Goal: Transaction & Acquisition: Subscribe to service/newsletter

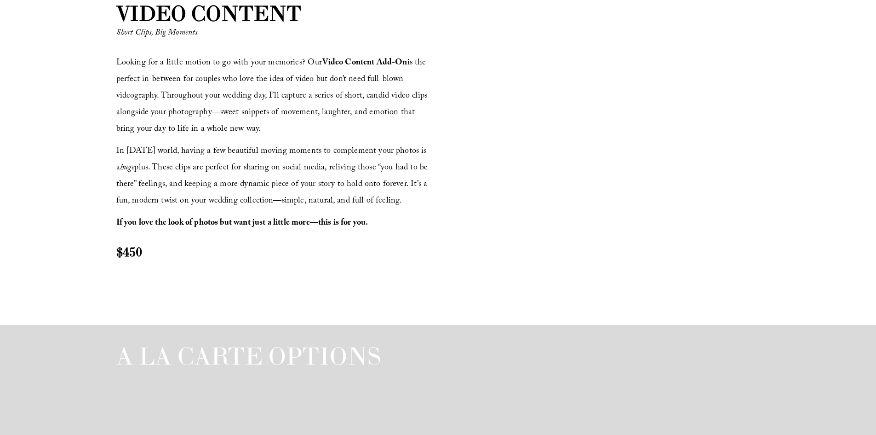
scroll to position [1104, 0]
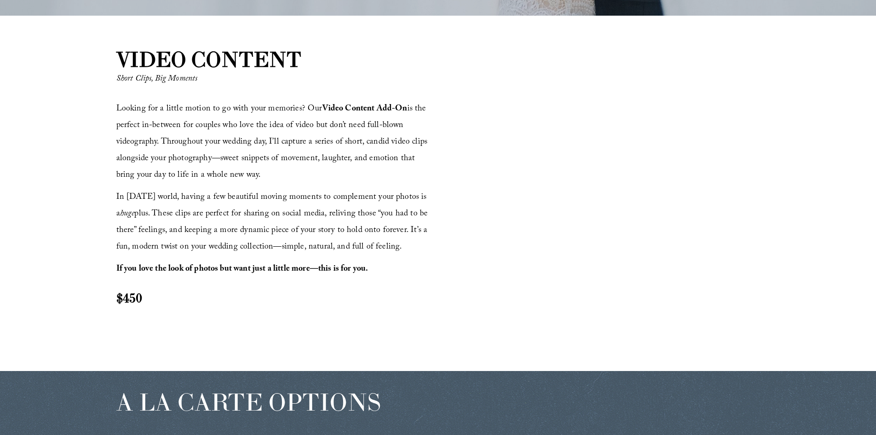
click at [260, 139] on span "Looking for a little motion to go with your memories? Our Video Content Add-On …" at bounding box center [273, 142] width 314 height 80
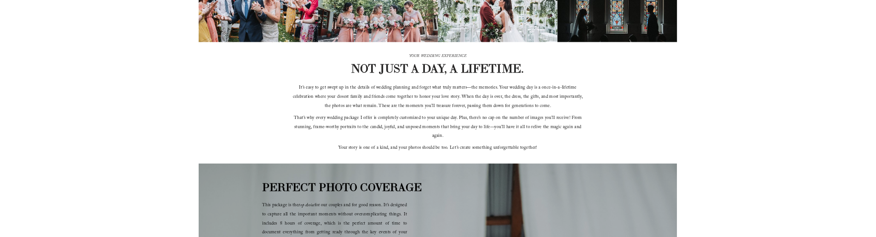
scroll to position [276, 0]
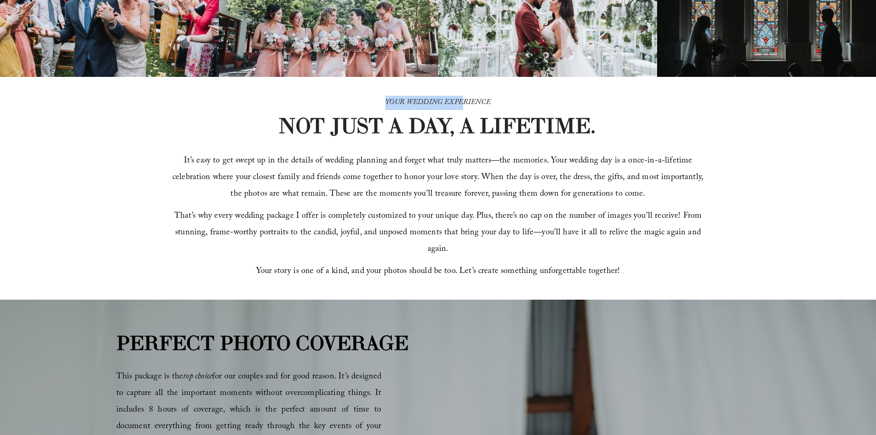
drag, startPoint x: 377, startPoint y: 100, endPoint x: 464, endPoint y: 105, distance: 86.6
click at [464, 105] on p "YOUR WEDDING EXPERIENCE" at bounding box center [437, 103] width 319 height 14
click at [447, 139] on div "NOT JUST A DAY, A LIFETIME." at bounding box center [437, 131] width 319 height 33
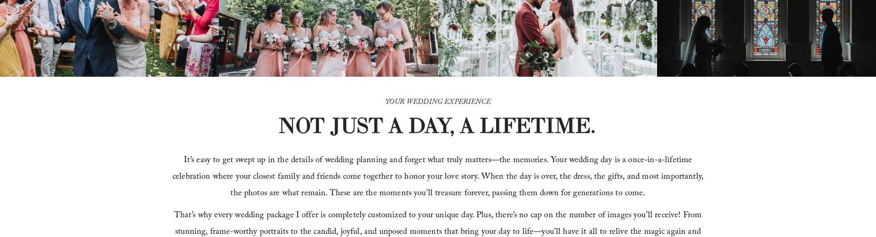
click at [326, 138] on strong "NOT JUST A DAY, A LIFETIME." at bounding box center [436, 125] width 317 height 27
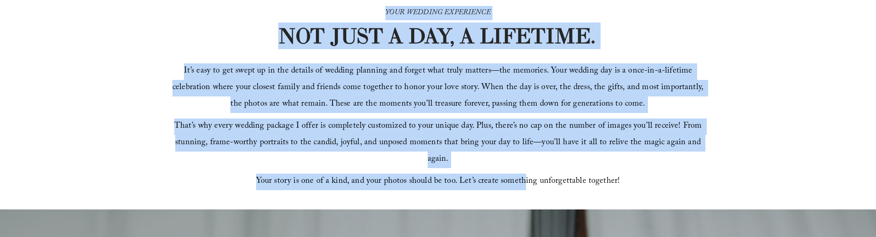
scroll to position [368, 0]
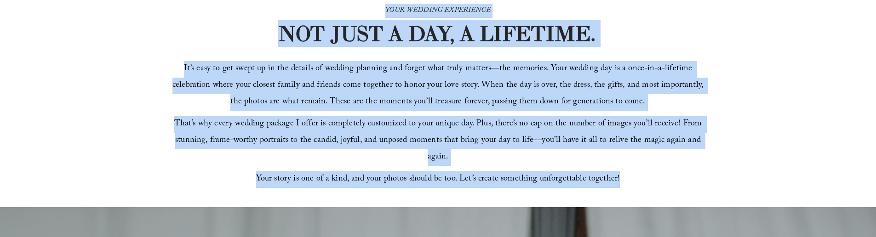
drag, startPoint x: 381, startPoint y: 99, endPoint x: 625, endPoint y: 160, distance: 251.5
click at [625, 160] on div "YOUR WEDDING EXPERIENCE NOT JUST A DAY, A LIFETIME. It’s easy to get swept up i…" at bounding box center [438, 96] width 876 height 222
copy div "YOUR WEDDING EXPERIENCE NOT JUST A DAY, A LIFETIME. It’s easy to get swept up i…"
click at [397, 109] on span "It’s easy to get swept up in the details of wedding planning and forget what tr…" at bounding box center [438, 85] width 533 height 47
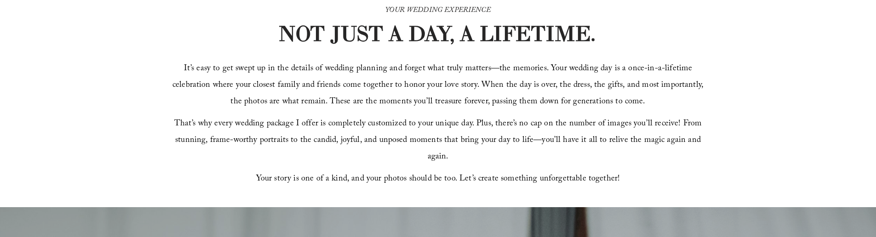
drag, startPoint x: 480, startPoint y: 125, endPoint x: 449, endPoint y: 136, distance: 32.7
click at [449, 136] on span "That’s why every wedding package I offer is completely customized to your uniqu…" at bounding box center [439, 140] width 530 height 47
click at [449, 131] on span "That’s why every wedding package I offer is completely customized to your uniqu…" at bounding box center [439, 140] width 530 height 47
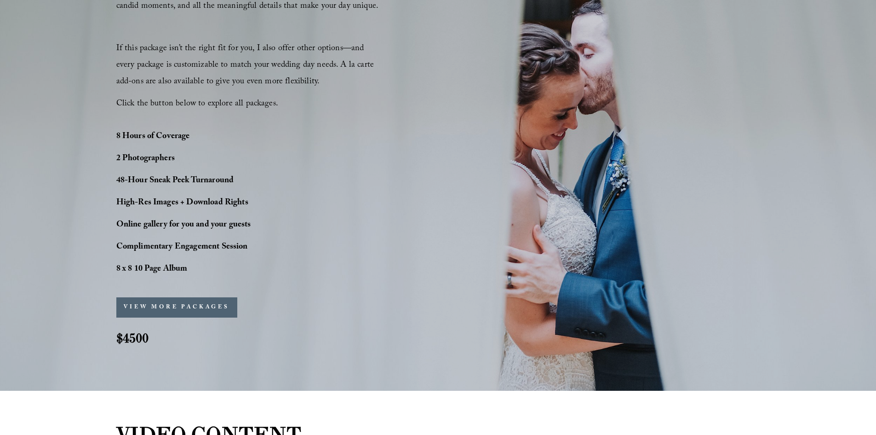
scroll to position [747, 0]
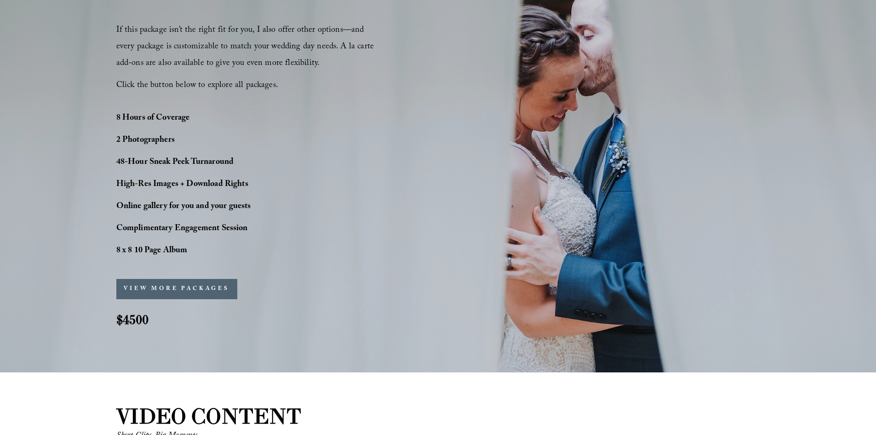
click at [162, 283] on button "VIEW MORE PACKAGES" at bounding box center [176, 289] width 121 height 20
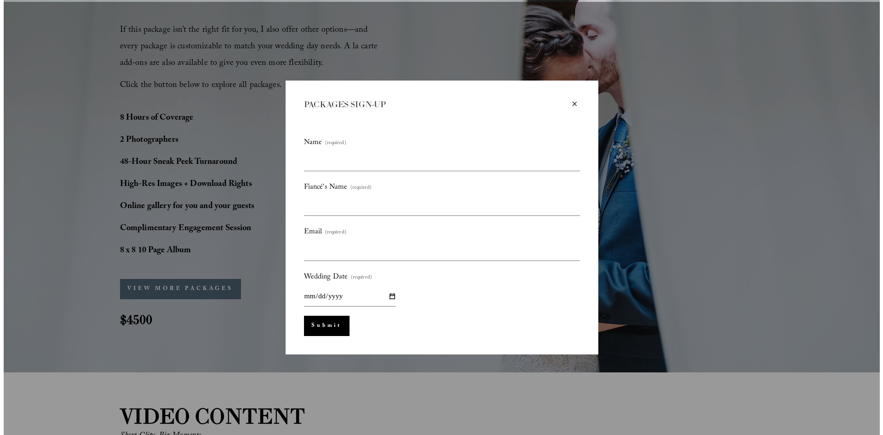
scroll to position [749, 0]
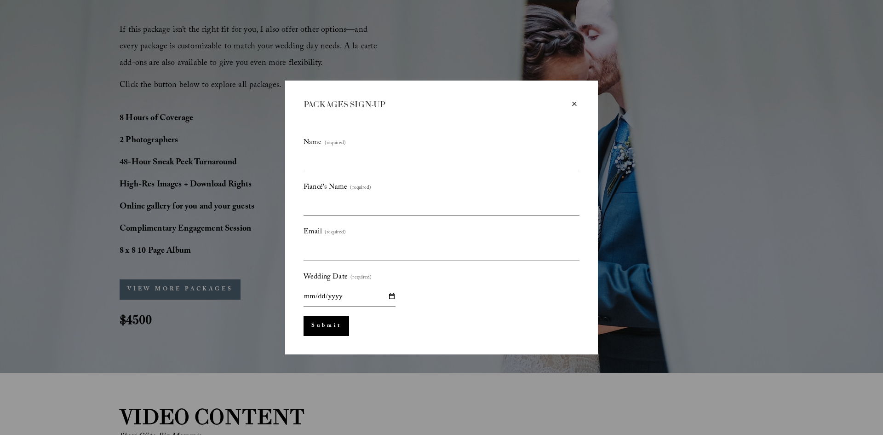
click at [571, 105] on div "×" at bounding box center [574, 104] width 10 height 10
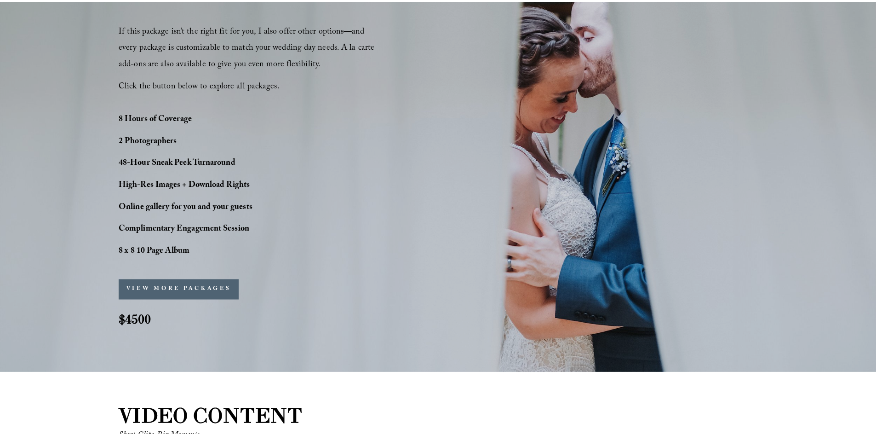
scroll to position [747, 0]
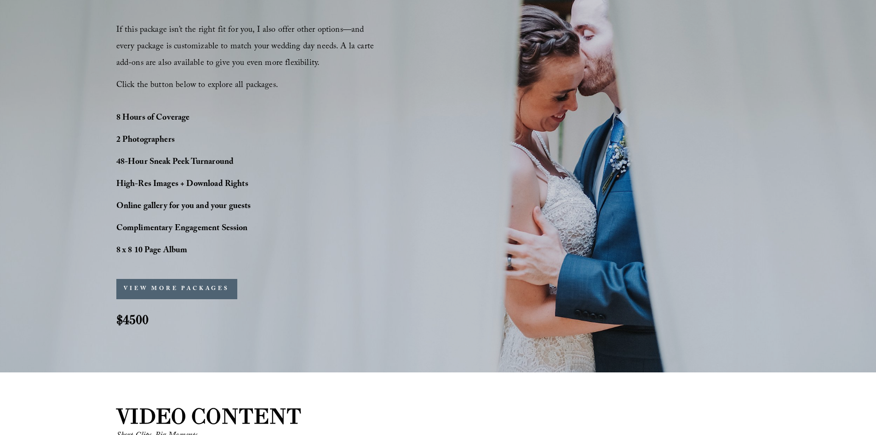
click at [133, 324] on strong "$4500" at bounding box center [132, 319] width 32 height 17
click at [268, 324] on div "PERFECT PHOTO COVERAGE This package is the top choice for our couples and for g…" at bounding box center [438, 100] width 876 height 486
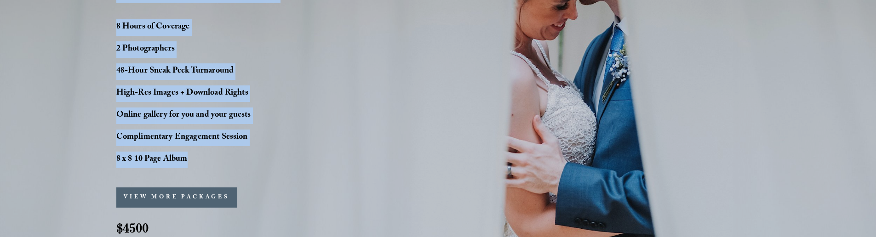
scroll to position [839, 0]
drag, startPoint x: 137, startPoint y: 109, endPoint x: 259, endPoint y: 160, distance: 132.6
click at [259, 160] on div "PERFECT PHOTO COVERAGE This package is the top choice for our couples and for g…" at bounding box center [438, 8] width 876 height 486
copy div "PERFECT PHOTO COVERAGE This package is the top choice for our couples and for g…"
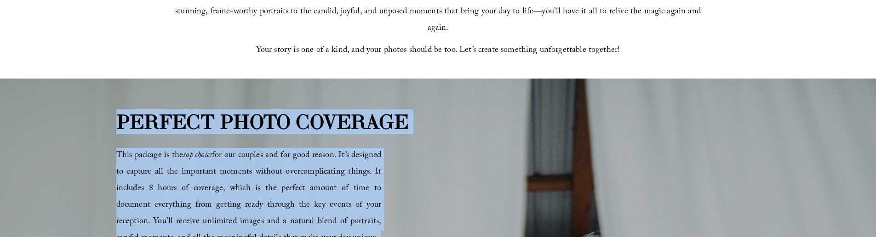
scroll to position [517, 0]
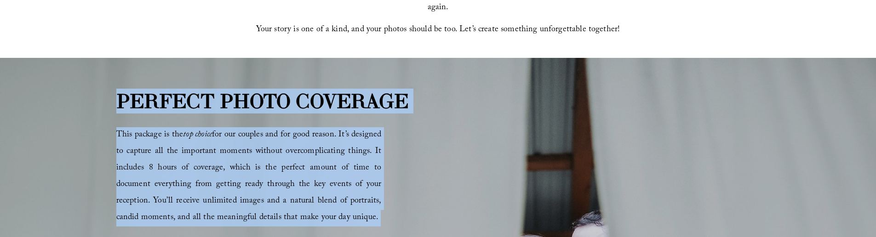
click at [254, 101] on strong "PERFECT PHOTO COVERAGE" at bounding box center [262, 101] width 292 height 25
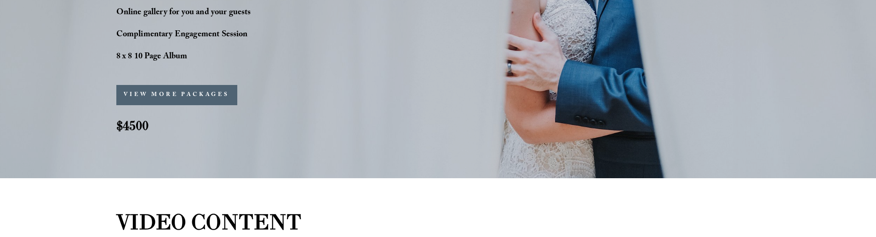
scroll to position [885, 0]
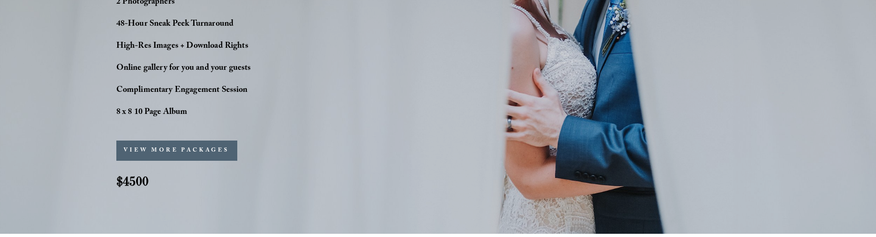
click at [136, 185] on strong "$4500" at bounding box center [132, 181] width 32 height 17
click at [174, 147] on button "VIEW MORE PACKAGES" at bounding box center [176, 151] width 121 height 20
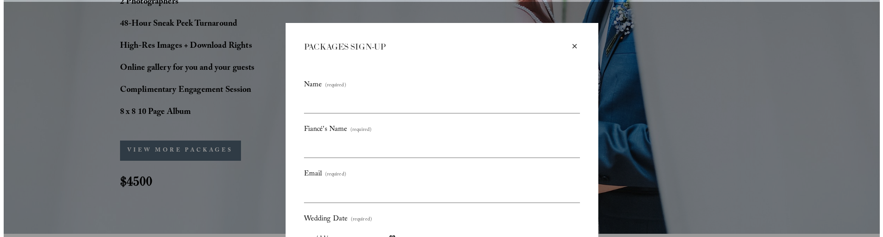
scroll to position [887, 0]
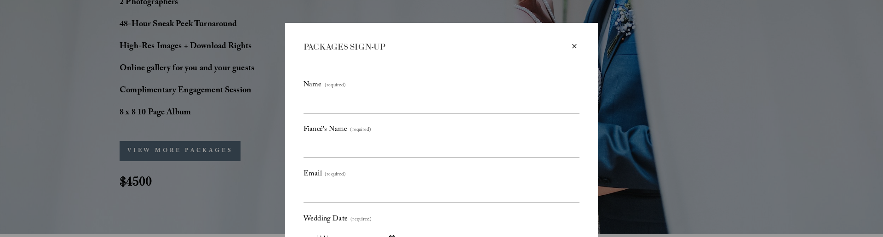
click at [571, 45] on div "×" at bounding box center [574, 46] width 10 height 10
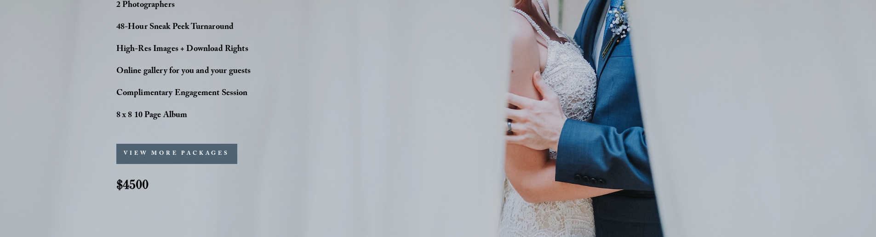
scroll to position [885, 0]
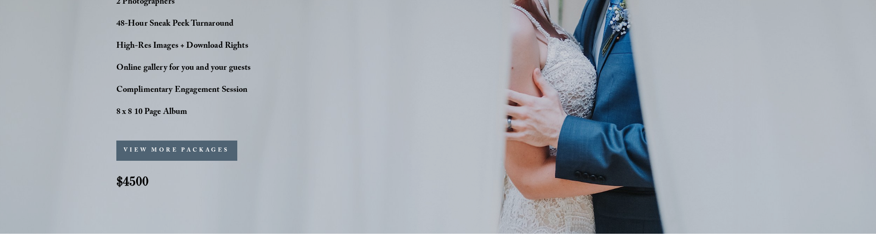
click at [205, 157] on button "VIEW MORE PACKAGES" at bounding box center [176, 151] width 121 height 20
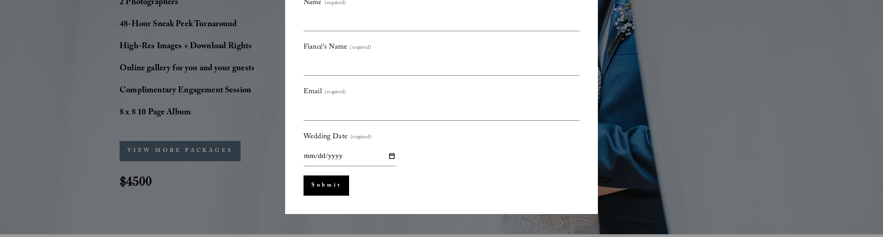
scroll to position [0, 0]
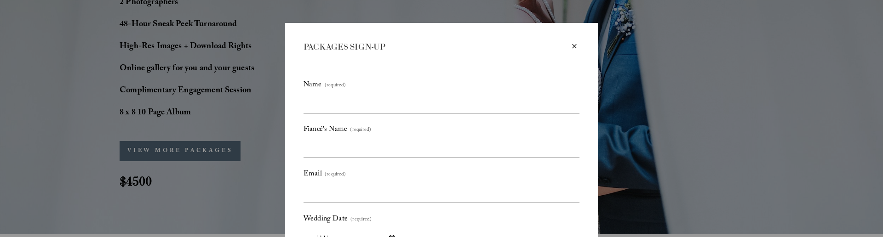
click at [344, 46] on div "PACKAGES SIGN-UP" at bounding box center [436, 46] width 266 height 11
click at [378, 45] on div "PACKAGES SIGN-UP" at bounding box center [436, 46] width 266 height 11
click at [349, 99] on input "Name (required)" at bounding box center [441, 103] width 276 height 19
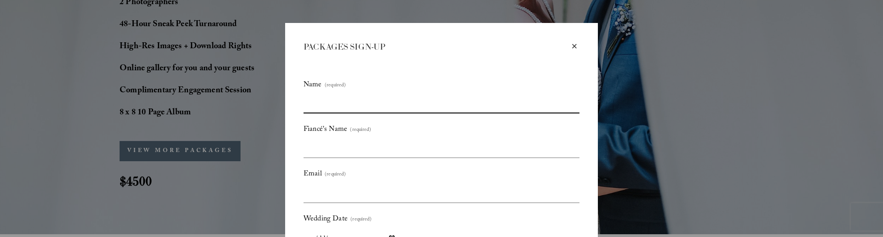
type input "*"
type input "****"
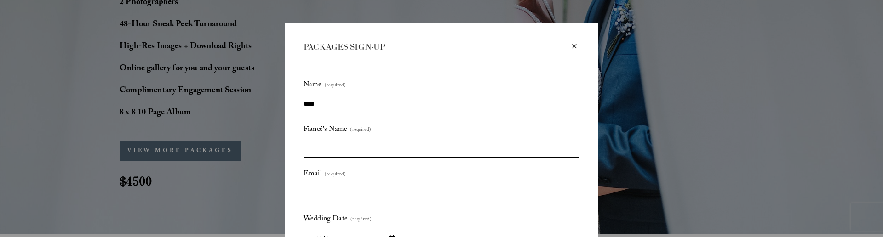
click at [325, 144] on input "Fiancé's Name (required)" at bounding box center [441, 148] width 276 height 19
type input "*"
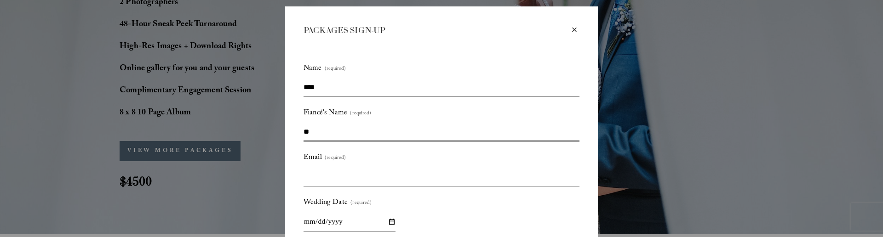
scroll to position [46, 0]
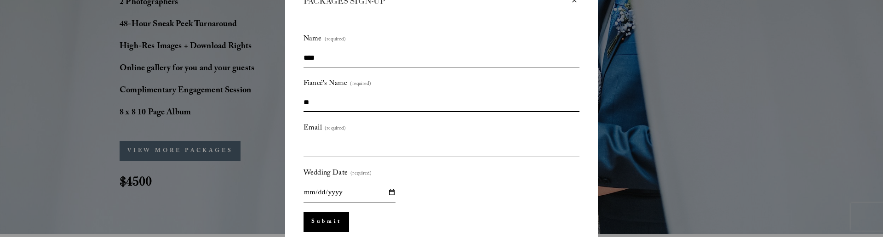
type input "**"
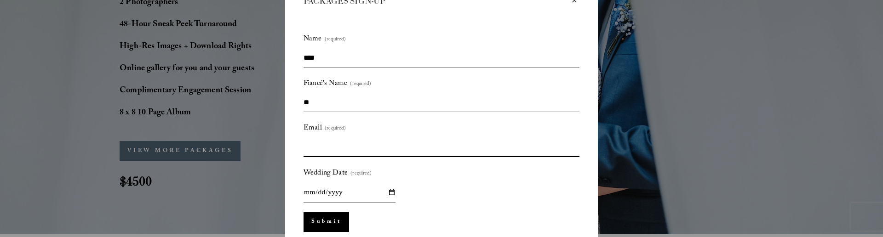
click at [342, 144] on input "Email (required)" at bounding box center [441, 147] width 276 height 19
type input "**********"
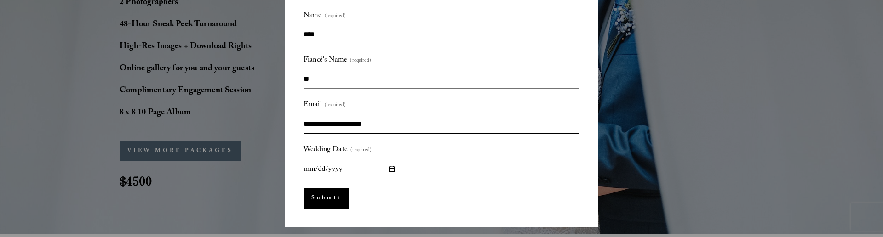
scroll to position [82, 0]
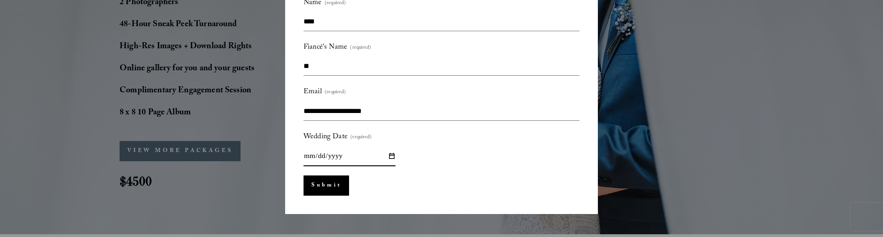
click at [344, 155] on input "Wedding Date (required)" at bounding box center [349, 156] width 92 height 20
click at [323, 157] on input "Wedding Date (required)" at bounding box center [349, 156] width 92 height 20
click at [395, 155] on div "Wedding Date (required)" at bounding box center [441, 148] width 276 height 36
click at [389, 156] on input "Wedding Date (required)" at bounding box center [349, 156] width 92 height 20
type input "**********"
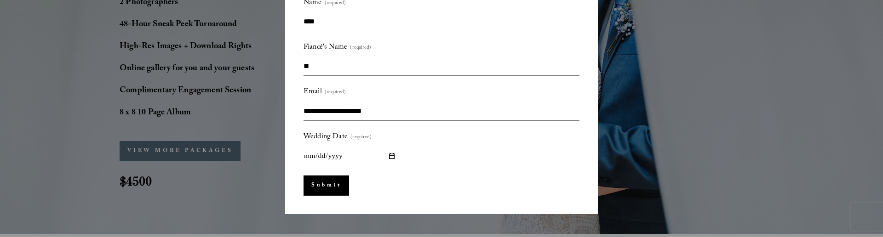
click at [430, 173] on form "**********" at bounding box center [441, 96] width 276 height 200
click at [338, 191] on button "Submit Submit" at bounding box center [326, 186] width 46 height 20
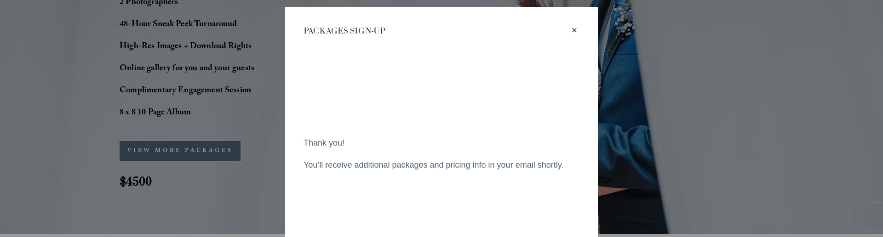
scroll to position [0, 0]
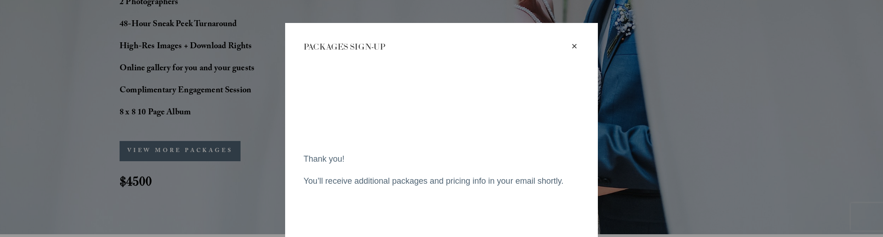
click at [569, 48] on div "×" at bounding box center [574, 46] width 10 height 10
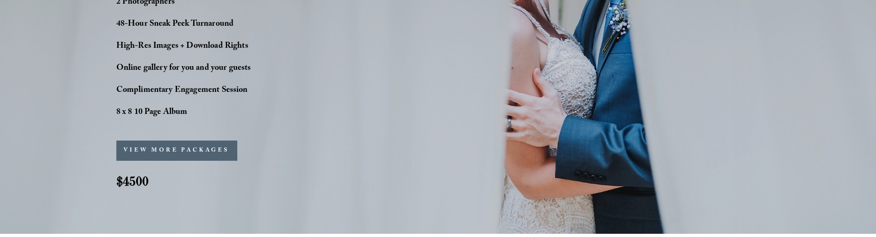
click at [191, 155] on button "VIEW MORE PACKAGES" at bounding box center [176, 151] width 121 height 20
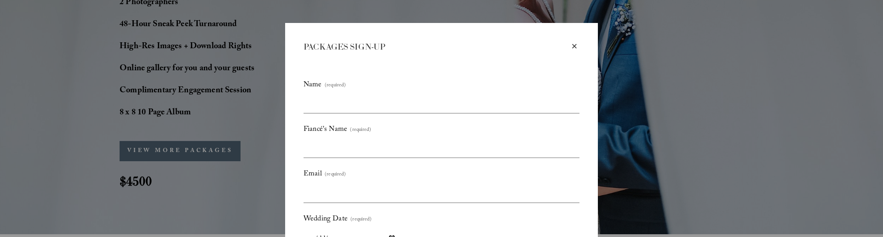
click at [305, 46] on div "PACKAGES SIGN-UP" at bounding box center [436, 46] width 266 height 11
drag, startPoint x: 305, startPoint y: 46, endPoint x: 307, endPoint y: 31, distance: 14.4
click at [305, 46] on div "PACKAGES SIGN-UP" at bounding box center [436, 46] width 266 height 11
copy div "PACKAGES SIGN-UP"
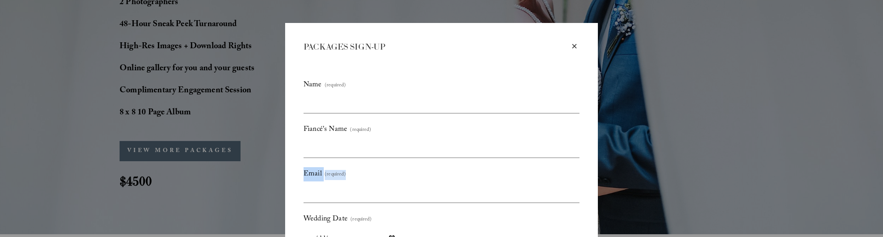
drag, startPoint x: 295, startPoint y: 172, endPoint x: 341, endPoint y: 172, distance: 45.5
click at [341, 172] on div "× PACKAGES SIGN-UP Name (required) Fiancé's Name (required) Email (required) We…" at bounding box center [441, 160] width 313 height 274
copy div "Email (required)"
click at [386, 133] on label "Fiancé's Name (required)" at bounding box center [441, 131] width 276 height 16
click at [0, 0] on input "Fiancé's Name (required)" at bounding box center [0, 0] width 0 height 0
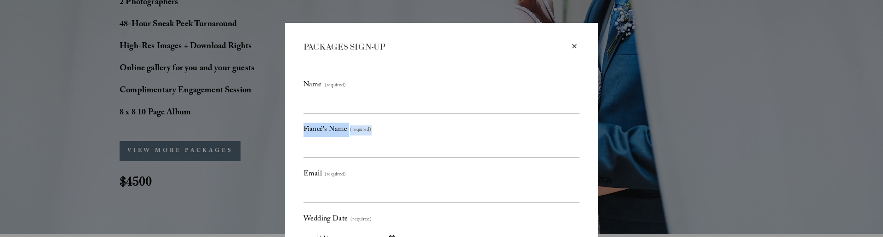
drag, startPoint x: 381, startPoint y: 130, endPoint x: 301, endPoint y: 129, distance: 80.0
click at [303, 129] on label "Fiancé's Name (required)" at bounding box center [441, 131] width 276 height 16
copy div "Fiancé's Name (required)"
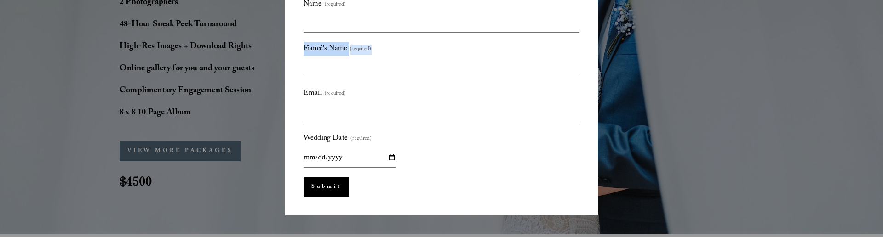
scroll to position [82, 0]
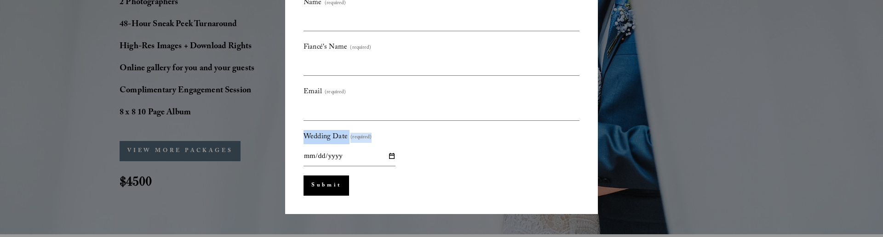
drag, startPoint x: 385, startPoint y: 136, endPoint x: 292, endPoint y: 142, distance: 94.0
click at [292, 142] on div "× PACKAGES SIGN-UP Name (required) Fiancé's Name (required) Email (required) We…" at bounding box center [441, 78] width 313 height 274
copy div "Wedding Date (required)"
click at [434, 156] on div "Wedding Date (required)" at bounding box center [441, 148] width 276 height 36
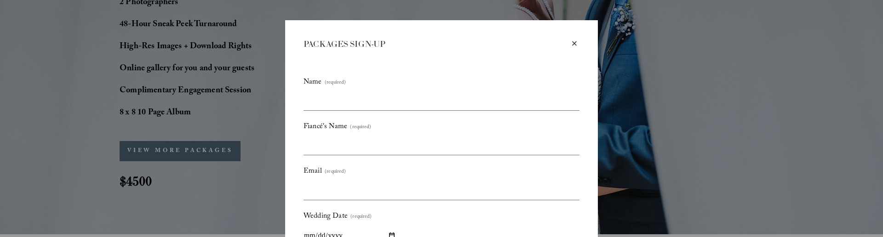
scroll to position [0, 0]
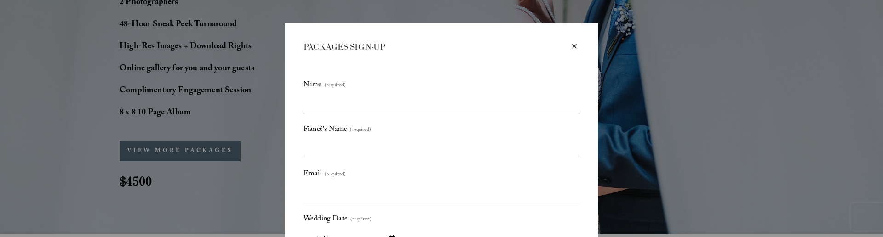
click at [333, 100] on input "Name (required)" at bounding box center [441, 103] width 276 height 19
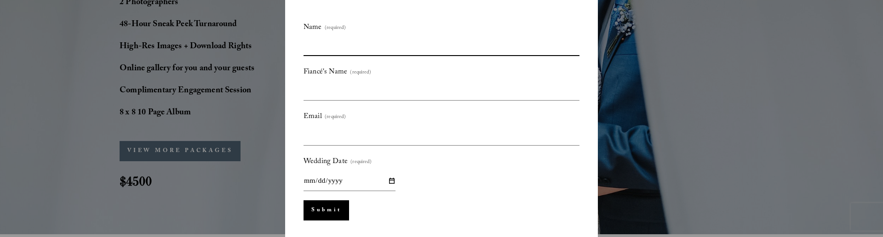
scroll to position [36, 0]
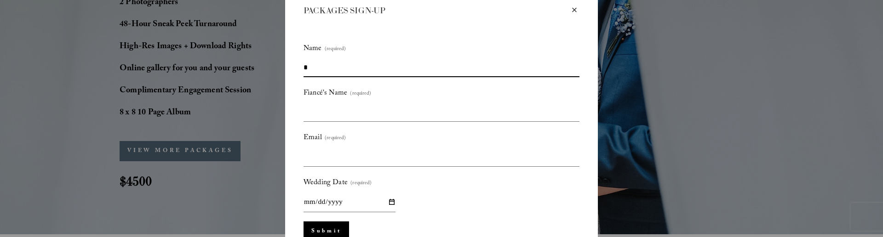
type input "*"
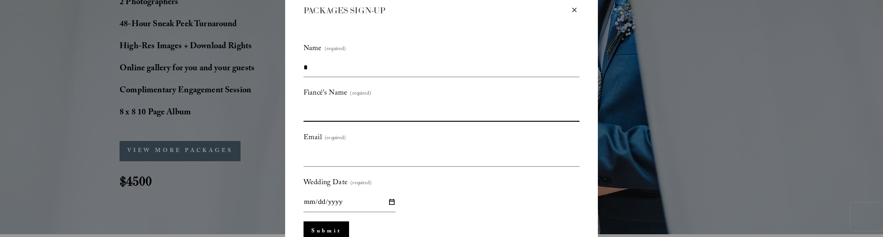
click at [321, 111] on input "Fiancé's Name (required)" at bounding box center [441, 112] width 276 height 19
type input "*"
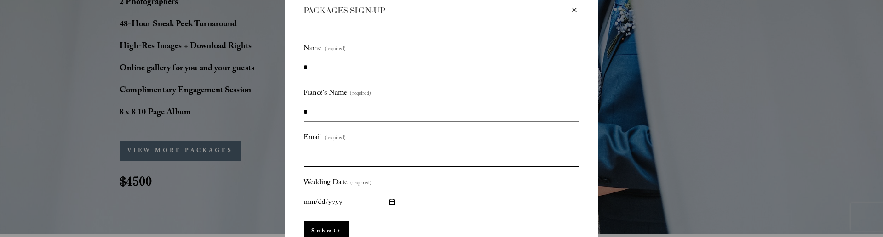
click at [329, 157] on input "Email (required)" at bounding box center [441, 157] width 276 height 19
type input "*"
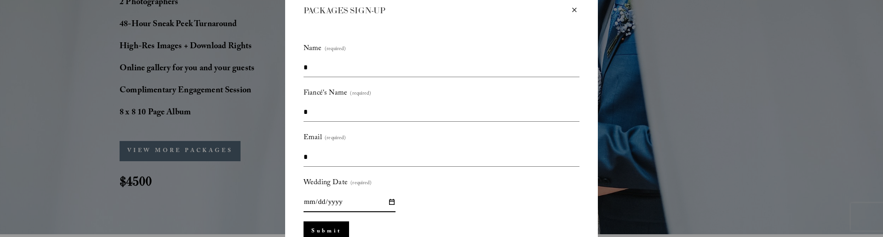
click at [334, 200] on input "Wedding Date (required)" at bounding box center [349, 202] width 92 height 20
click at [385, 199] on input "Wedding Date (required)" at bounding box center [349, 202] width 92 height 20
click at [386, 199] on input "Wedding Date (required)" at bounding box center [349, 202] width 92 height 20
type input "**********"
click at [429, 212] on div "**********" at bounding box center [441, 194] width 276 height 36
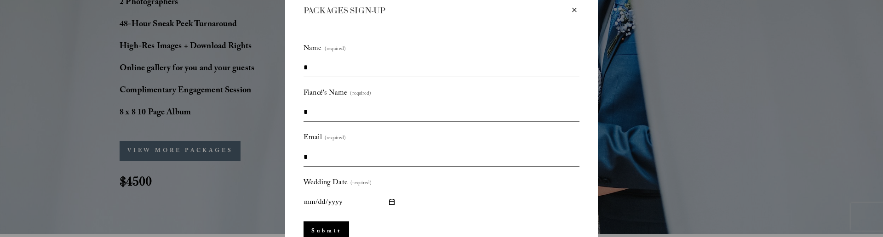
click at [324, 234] on button "Submit Submit" at bounding box center [326, 232] width 46 height 20
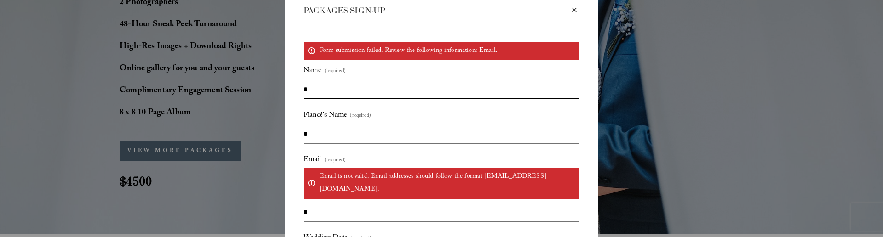
click at [344, 87] on input "*" at bounding box center [441, 89] width 276 height 19
drag, startPoint x: 336, startPoint y: 94, endPoint x: 286, endPoint y: 91, distance: 50.2
click at [286, 91] on div "**********" at bounding box center [441, 151] width 313 height 329
type input "****"
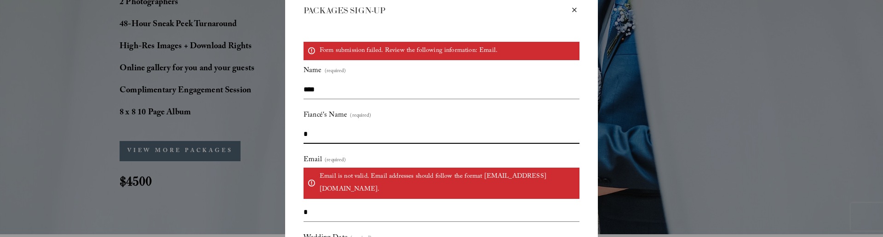
click at [333, 139] on input "*" at bounding box center [441, 134] width 276 height 19
type input "****"
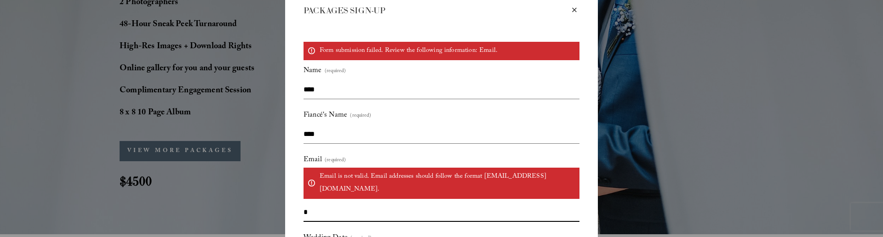
click at [332, 203] on input "*" at bounding box center [441, 212] width 276 height 19
click at [330, 203] on input "*" at bounding box center [441, 212] width 276 height 19
click at [330, 203] on input "Email (required) Email is not valid. Email addresses should follow the format u…" at bounding box center [441, 212] width 276 height 19
type input "**********"
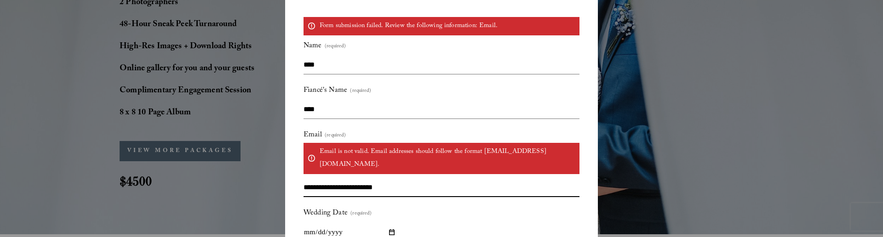
scroll to position [82, 0]
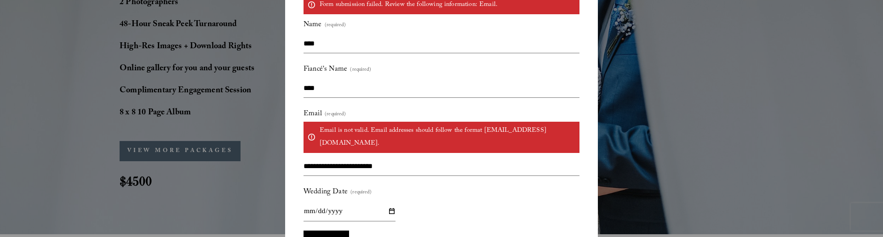
click at [323, 231] on button "Submit Submit" at bounding box center [326, 241] width 46 height 20
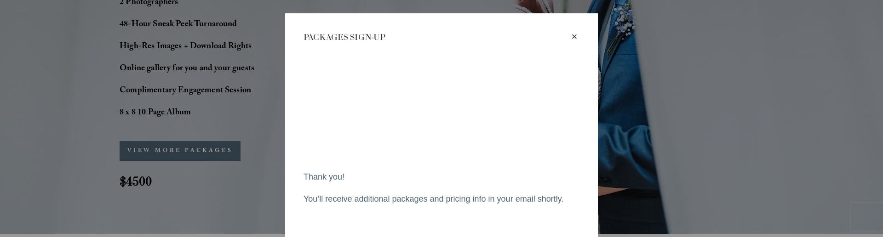
scroll to position [0, 0]
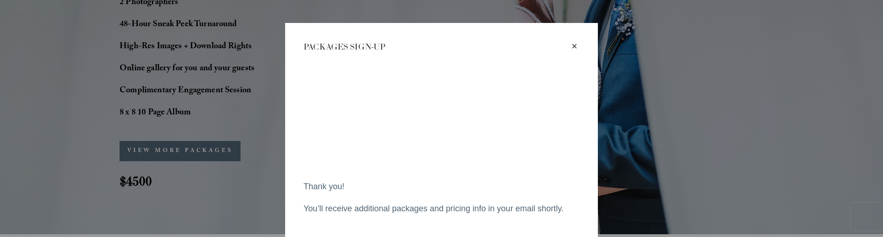
click at [355, 47] on div "PACKAGES SIGN-UP" at bounding box center [436, 46] width 266 height 11
copy div "PACKAGES SIGN-UP"
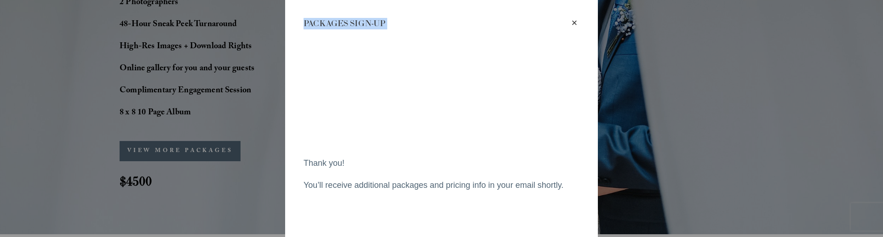
scroll to position [46, 0]
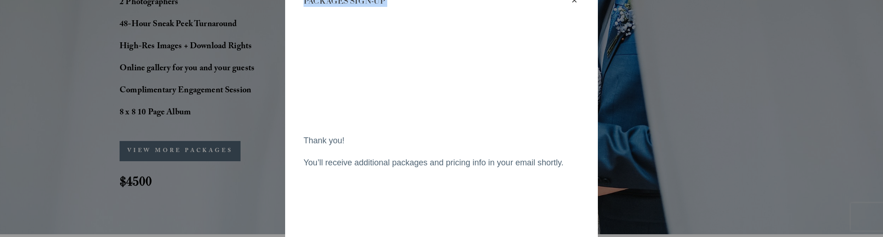
drag, startPoint x: 561, startPoint y: 160, endPoint x: 302, endPoint y: 123, distance: 261.9
click at [303, 127] on div "Thank you! You’ll receive additional packages and pricing info in your email sh…" at bounding box center [441, 152] width 276 height 50
copy div "Thank you! You’ll receive additional packages and pricing info in your email sh…"
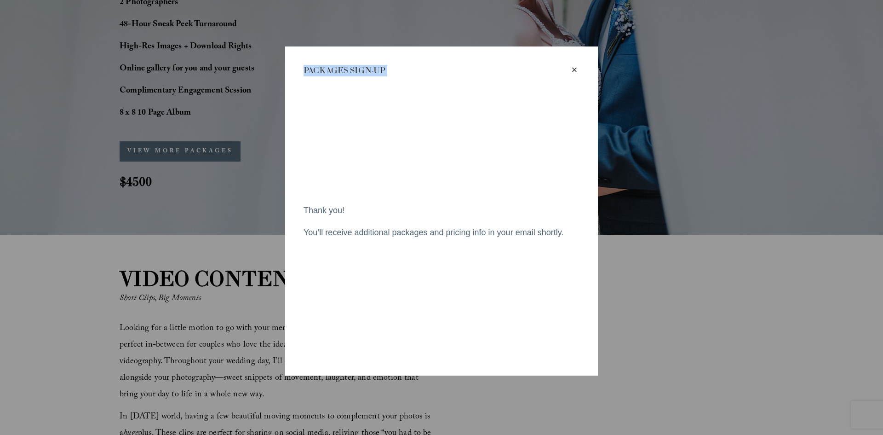
scroll to position [0, 0]
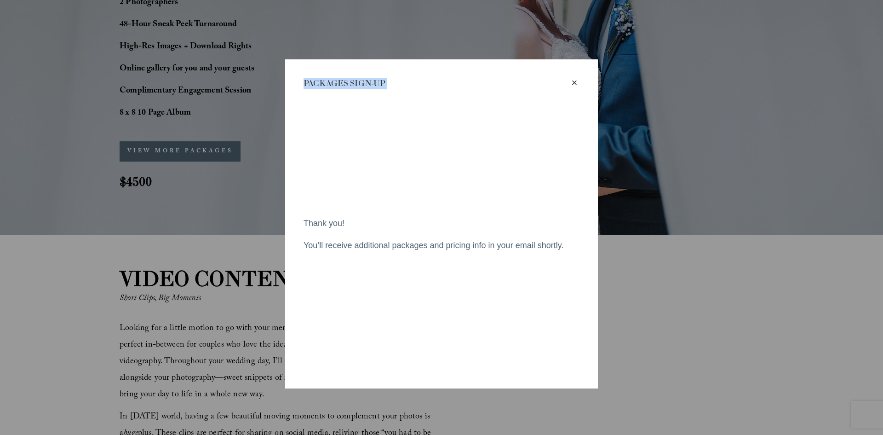
click at [471, 198] on div "Thank you! You’ll receive additional packages and pricing info in your email sh…" at bounding box center [441, 229] width 276 height 281
click at [574, 81] on div "×" at bounding box center [574, 83] width 10 height 10
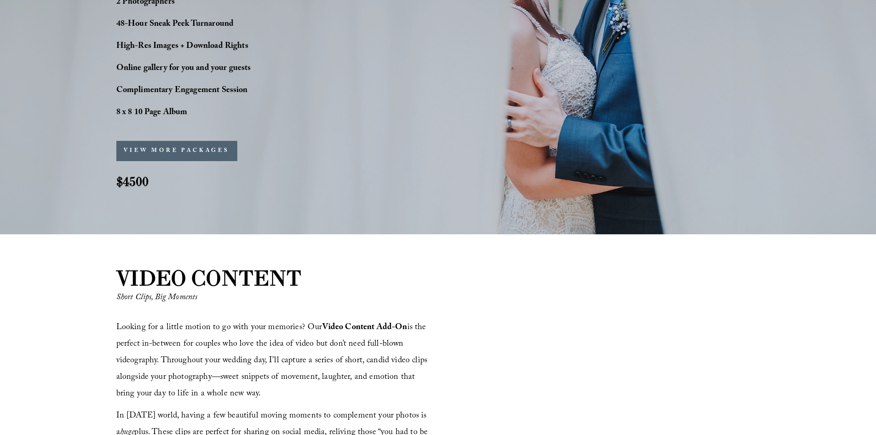
click at [190, 155] on button "VIEW MORE PACKAGES" at bounding box center [176, 151] width 121 height 20
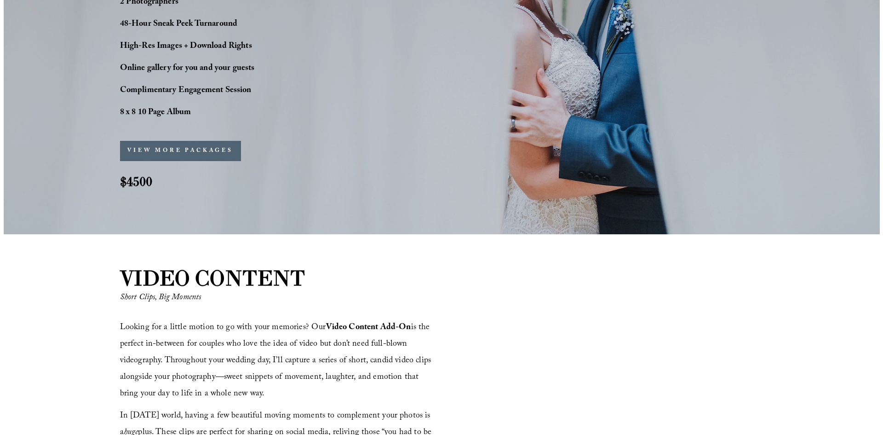
scroll to position [887, 0]
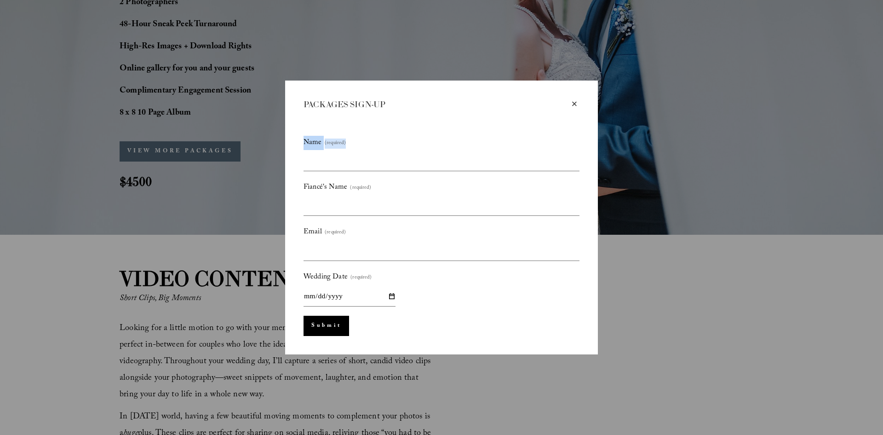
drag, startPoint x: 356, startPoint y: 143, endPoint x: 285, endPoint y: 138, distance: 71.0
click at [285, 138] on div "× PACKAGES SIGN-UP Name (required) Fiancé's Name (required) Email (required) We…" at bounding box center [441, 217] width 313 height 274
copy div "Name (required)"
drag, startPoint x: 377, startPoint y: 189, endPoint x: 292, endPoint y: 188, distance: 84.6
click at [292, 188] on div "× PACKAGES SIGN-UP Name (required) Fiancé's Name (required) Email (required) We…" at bounding box center [441, 217] width 313 height 274
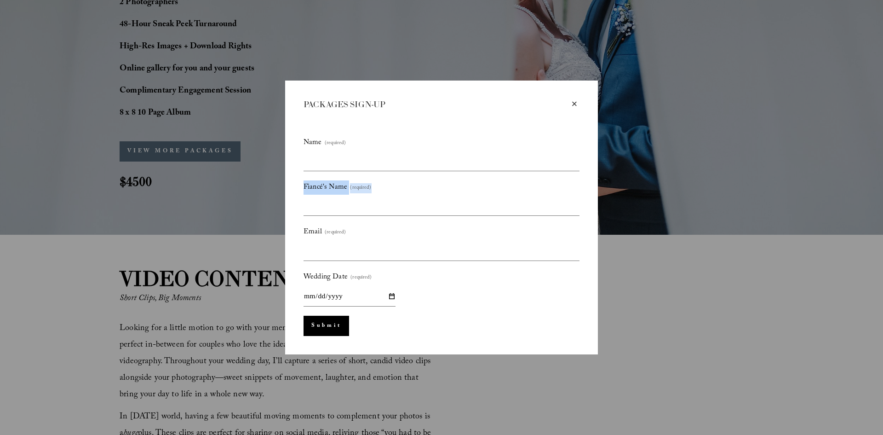
copy div "Fiancé's Name (required)"
click at [487, 134] on div "Name (required) Fiancé's Name (required) Email (required) Wedding Date (require…" at bounding box center [441, 223] width 276 height 226
click at [357, 171] on input "Name (required)" at bounding box center [441, 161] width 276 height 19
type input "****"
click at [353, 208] on input "Fiancé's Name (required)" at bounding box center [441, 205] width 276 height 19
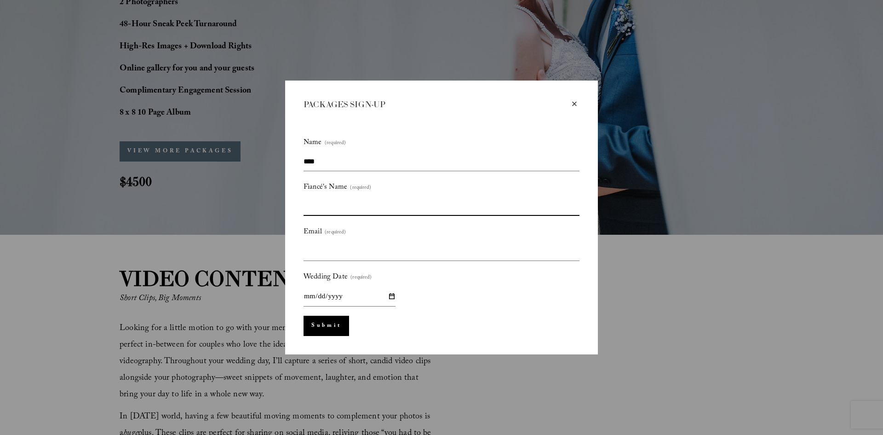
type input "**"
click at [355, 245] on input "Email (required)" at bounding box center [441, 250] width 276 height 19
type input "**********"
click at [394, 292] on input "Wedding Date (required)" at bounding box center [349, 296] width 92 height 20
type input "**********"
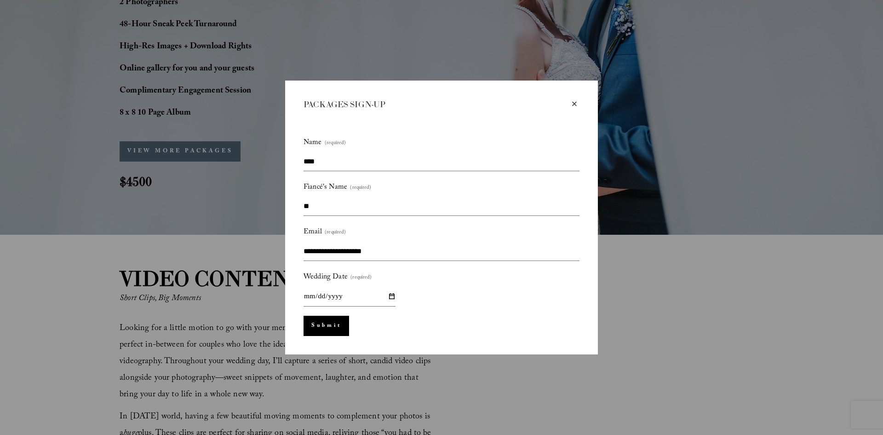
click at [342, 330] on button "Submit Submit" at bounding box center [326, 325] width 46 height 20
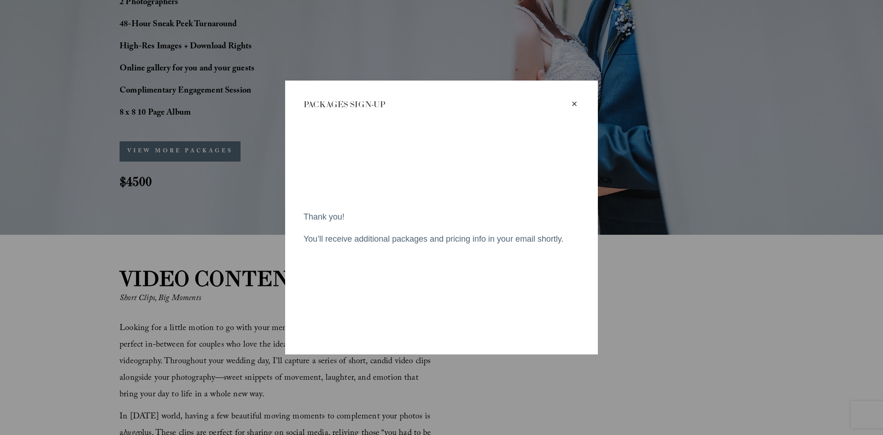
drag, startPoint x: 575, startPoint y: 239, endPoint x: 292, endPoint y: 211, distance: 284.2
click at [292, 211] on div "**********" at bounding box center [441, 217] width 313 height 274
click at [577, 102] on div "×" at bounding box center [574, 104] width 10 height 10
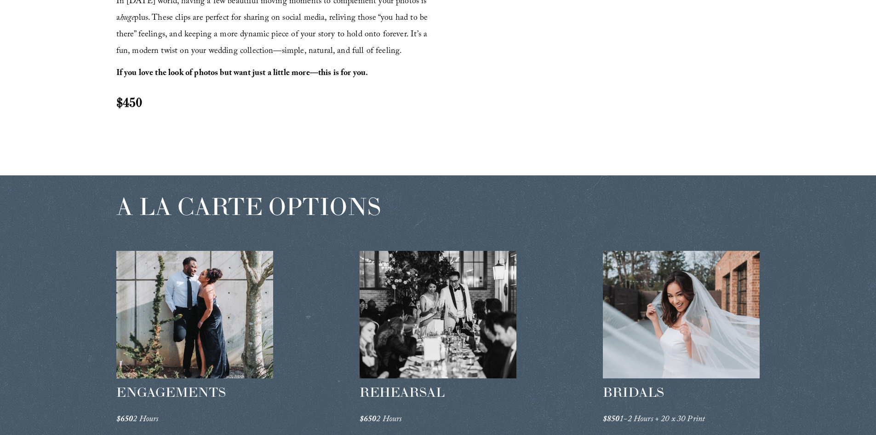
scroll to position [1437, 0]
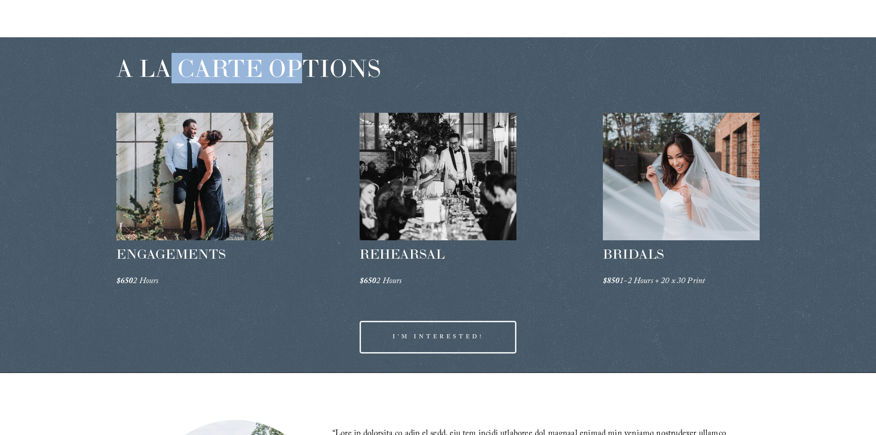
drag, startPoint x: 169, startPoint y: 74, endPoint x: 322, endPoint y: 74, distance: 153.1
click at [304, 74] on span "A LA CARTE OPTIONS" at bounding box center [248, 68] width 264 height 30
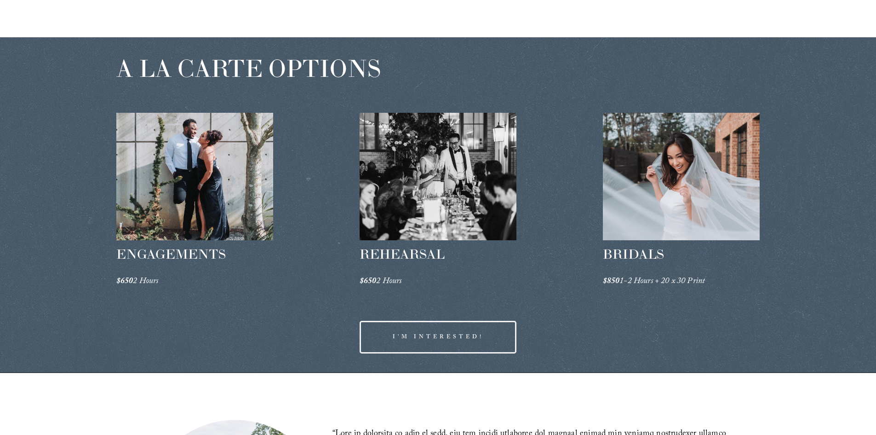
click at [378, 75] on span "A LA CARTE OPTIONS" at bounding box center [248, 68] width 264 height 30
click at [324, 160] on div "A LA CARTE OPTIONS ENGAGEMENTS $650 2 Hours REHEARSAL $650 2 Hours" at bounding box center [438, 204] width 876 height 335
drag, startPoint x: 379, startPoint y: 281, endPoint x: 465, endPoint y: 281, distance: 86.5
click at [465, 281] on p "$650 2 Hours" at bounding box center [438, 282] width 157 height 17
drag, startPoint x: 618, startPoint y: 281, endPoint x: 700, endPoint y: 287, distance: 82.6
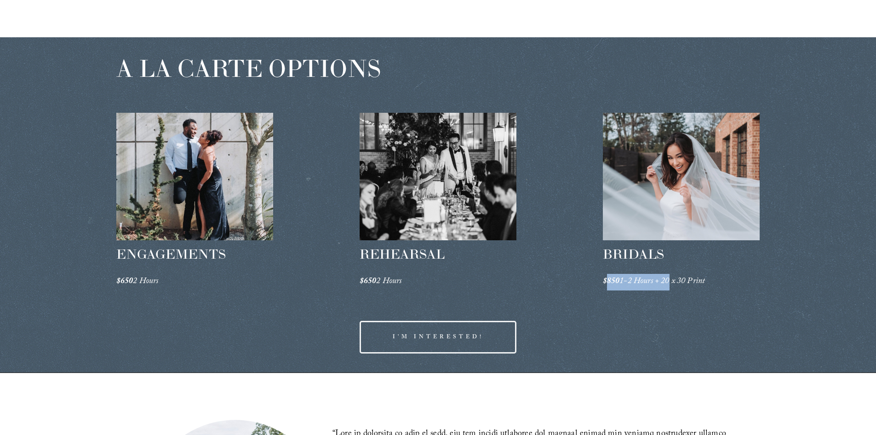
click at [690, 284] on span "$850 1-2 Hours + 20 x 30 Print" at bounding box center [654, 282] width 103 height 14
click at [752, 303] on div "A LA CARTE OPTIONS ENGAGEMENTS $650 2 Hours REHEARSAL $650 2 Hours" at bounding box center [438, 204] width 876 height 335
click at [165, 260] on span "ENGAGEMENTS" at bounding box center [170, 254] width 109 height 17
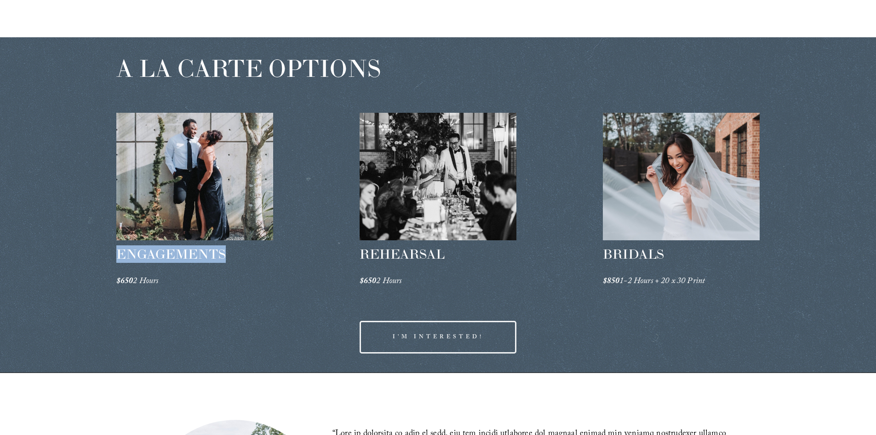
click at [165, 260] on span "ENGAGEMENTS" at bounding box center [170, 254] width 109 height 17
click at [132, 282] on em "$650" at bounding box center [124, 282] width 17 height 14
click at [203, 206] on div at bounding box center [194, 176] width 157 height 127
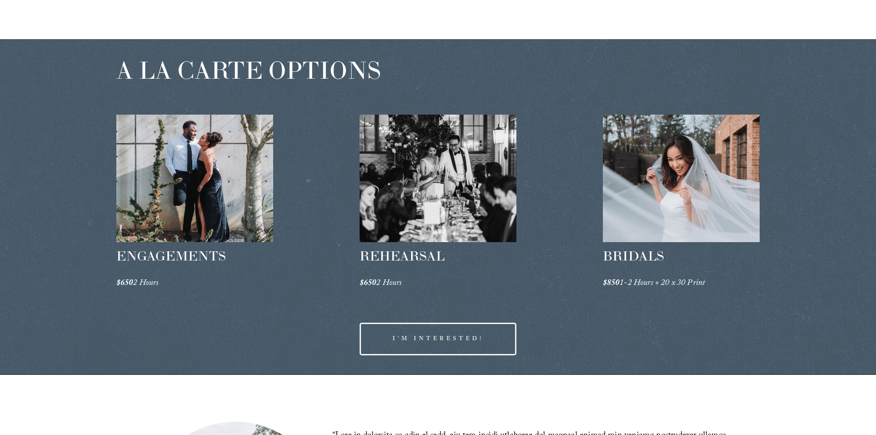
click at [435, 176] on div at bounding box center [438, 178] width 157 height 127
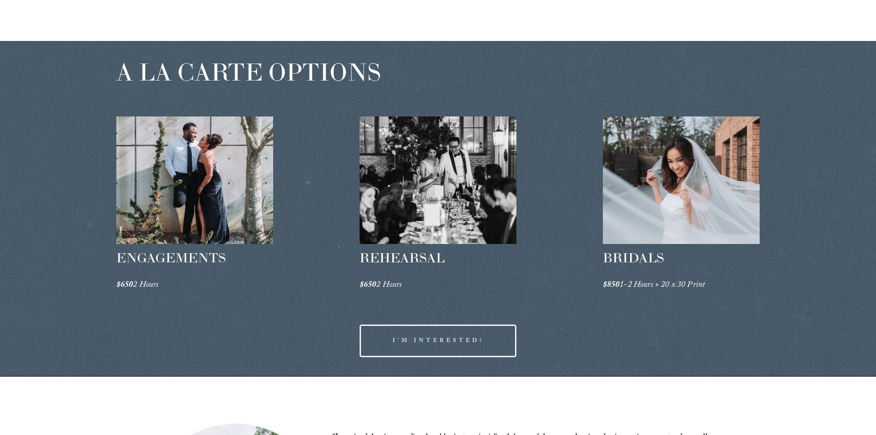
click at [702, 207] on div at bounding box center [681, 179] width 157 height 127
click at [662, 157] on div at bounding box center [681, 179] width 157 height 127
click at [666, 211] on div at bounding box center [681, 179] width 157 height 127
drag, startPoint x: 642, startPoint y: 280, endPoint x: 475, endPoint y: 232, distance: 174.1
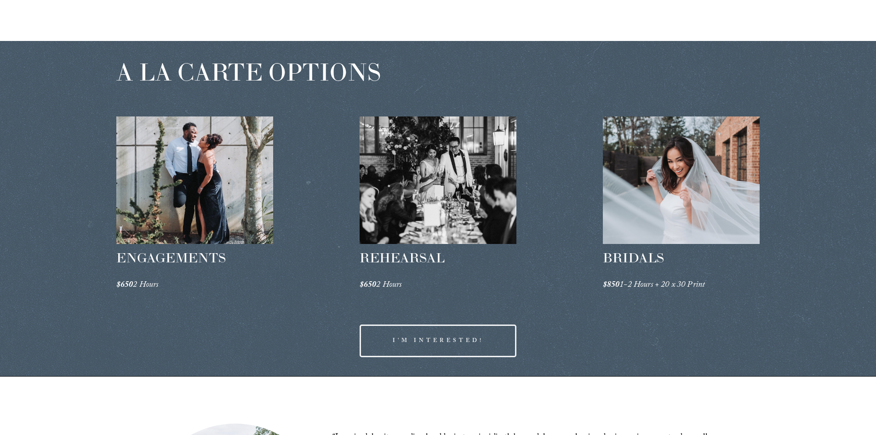
click at [642, 280] on em "1-2 Hours + 20 x 30 Print" at bounding box center [662, 285] width 86 height 14
click at [423, 178] on div at bounding box center [438, 179] width 157 height 127
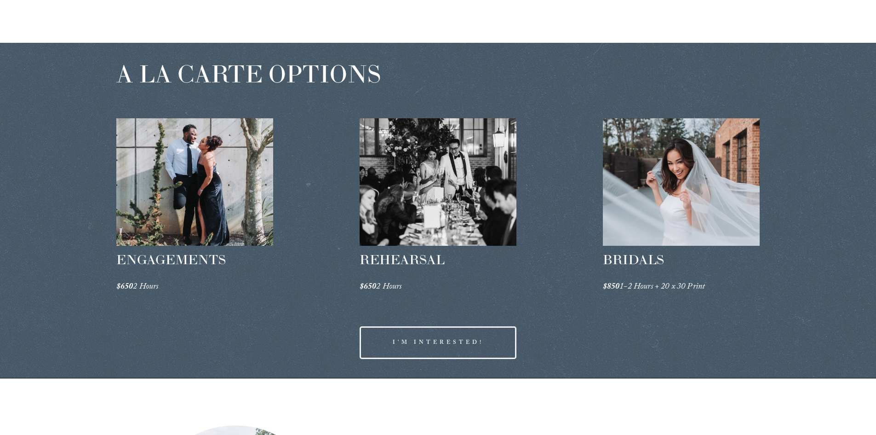
click at [181, 188] on div at bounding box center [194, 181] width 157 height 127
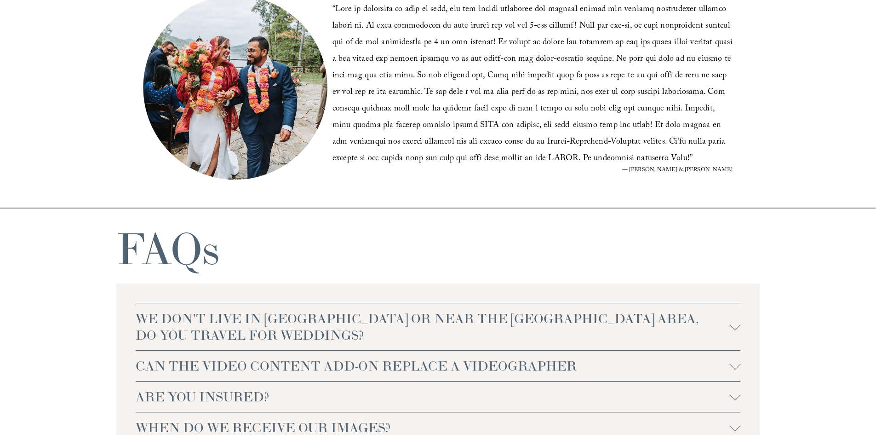
scroll to position [1798, 0]
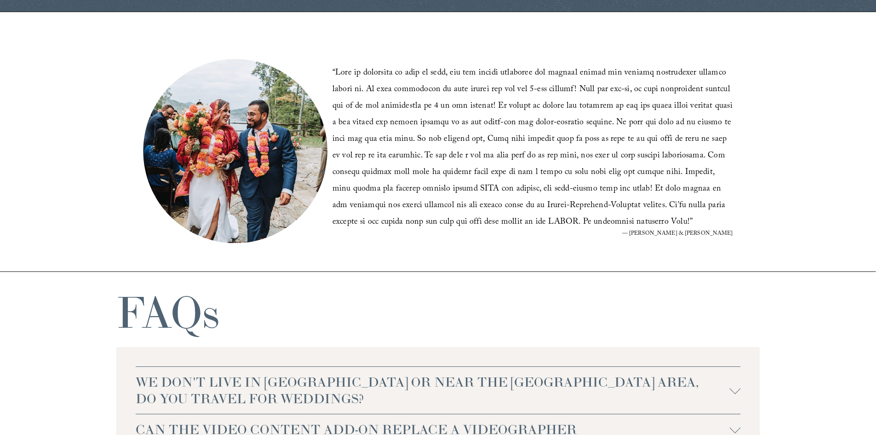
click at [724, 234] on figcaption "— Julia & Ujjawal" at bounding box center [532, 234] width 401 height 6
click at [567, 199] on blockquote "“ ”" at bounding box center [532, 148] width 401 height 166
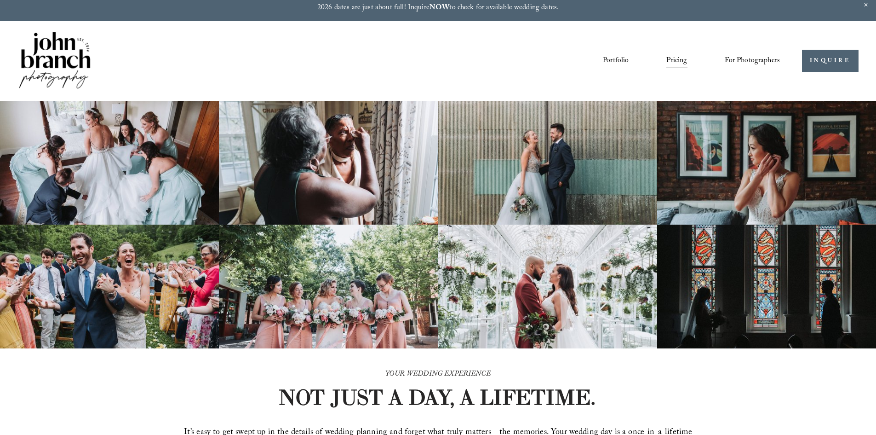
scroll to position [0, 0]
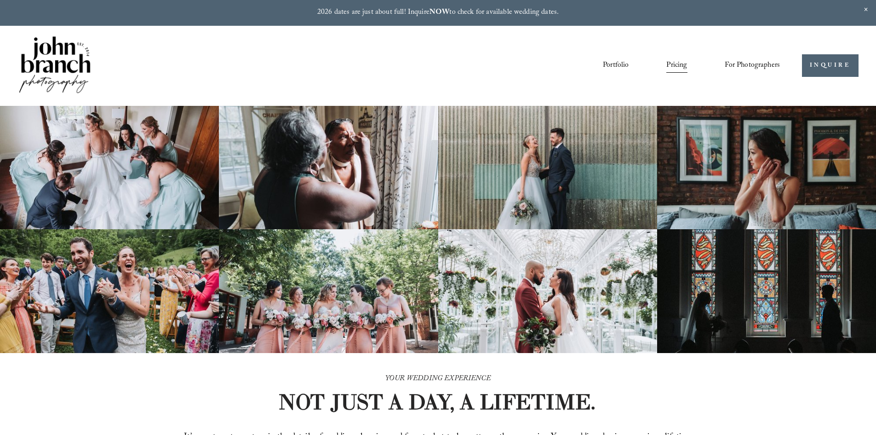
click at [674, 67] on link "Pricing" at bounding box center [676, 66] width 21 height 16
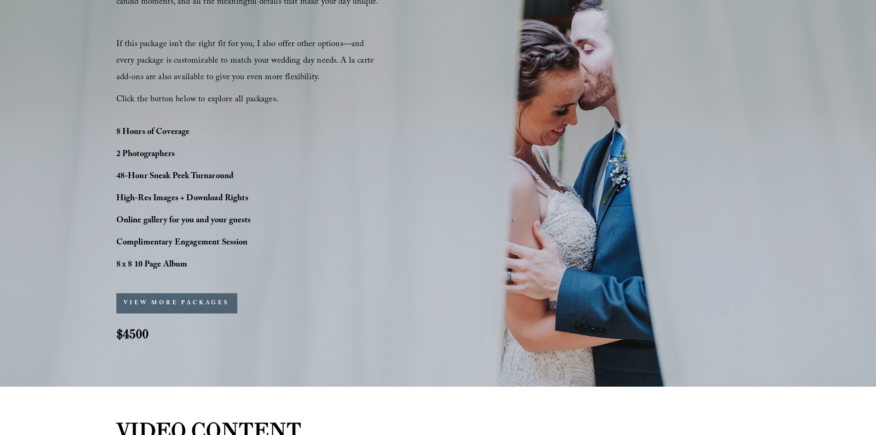
scroll to position [653, 0]
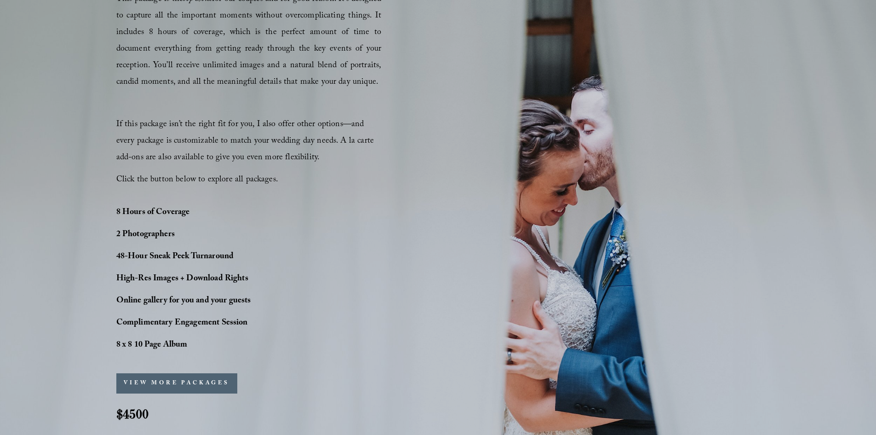
click at [813, 220] on div "PERFECT PHOTO COVERAGE This package is the top choice for our couples and for g…" at bounding box center [438, 194] width 876 height 486
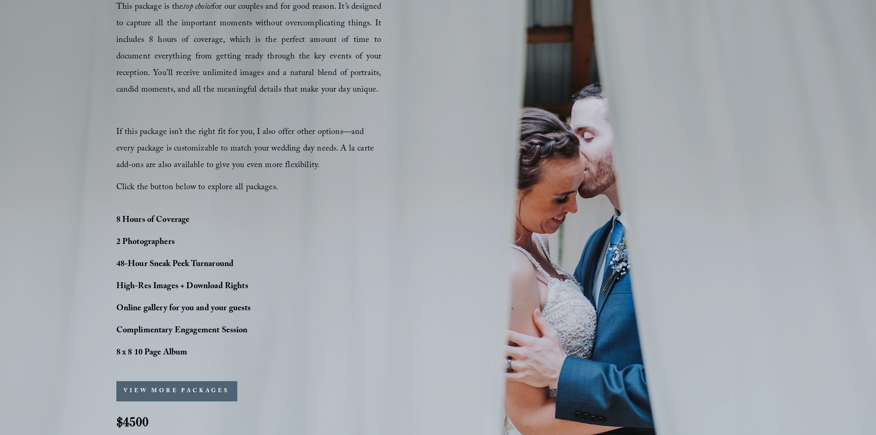
scroll to position [515, 0]
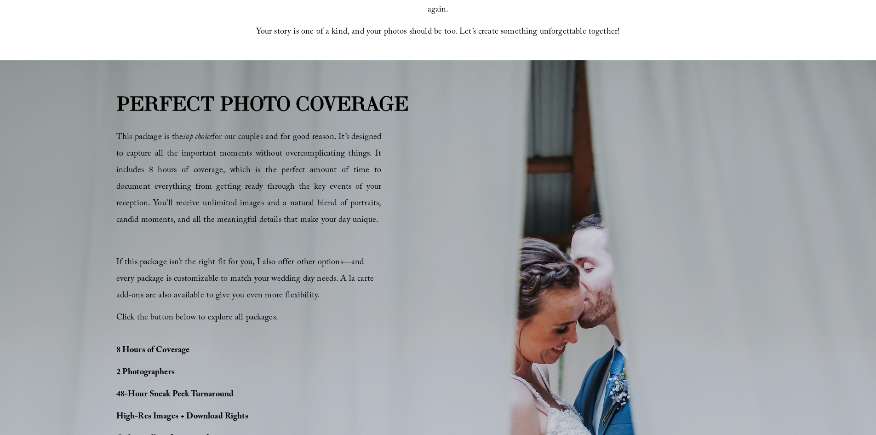
click at [162, 104] on strong "PERFECT PHOTO COVERAGE" at bounding box center [262, 103] width 292 height 25
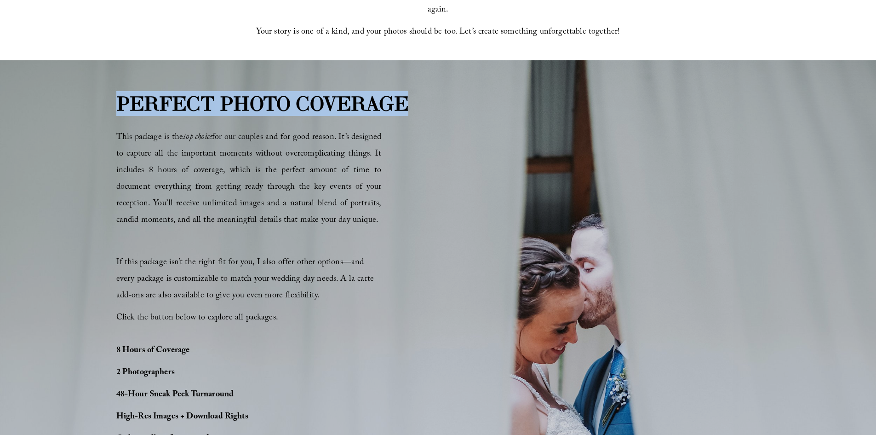
click at [162, 104] on strong "PERFECT PHOTO COVERAGE" at bounding box center [262, 103] width 292 height 25
click at [171, 122] on div "PERFECT PHOTO COVERAGE This package is the top choice for our couples and for g…" at bounding box center [438, 332] width 876 height 486
click at [165, 117] on div at bounding box center [165, 117] width 0 height 0
click at [285, 111] on strong "PERFECT PHOTO COVERAGE" at bounding box center [262, 103] width 292 height 25
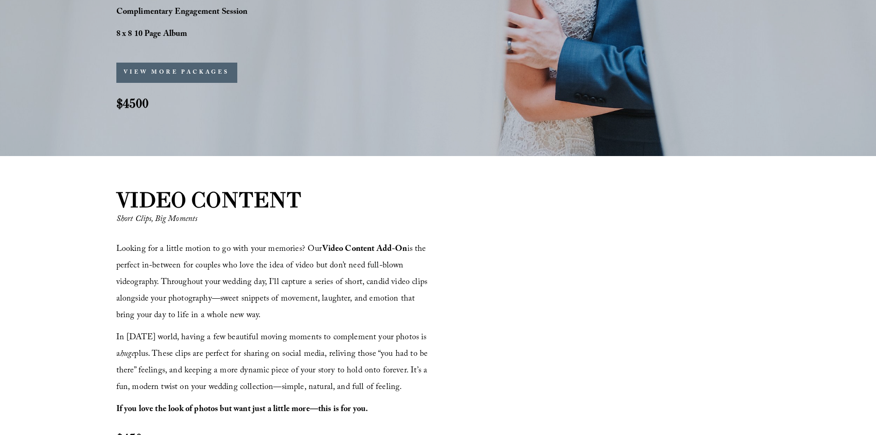
scroll to position [1067, 0]
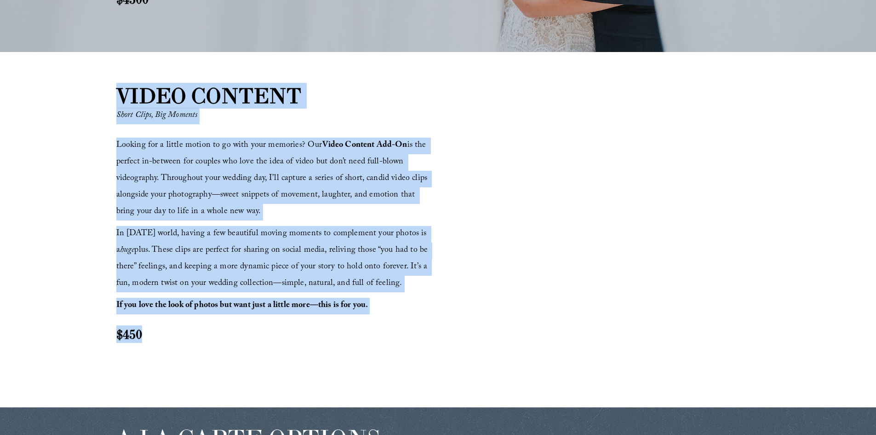
drag, startPoint x: 114, startPoint y: 92, endPoint x: 365, endPoint y: 356, distance: 364.0
click at [364, 356] on div "VIDEO CONTENT Short Clips, Big Moments Looking for a little motion to go with y…" at bounding box center [438, 230] width 876 height 298
click at [402, 311] on p "If you love the look of photos but want just a little more—this is for you." at bounding box center [275, 306] width 319 height 17
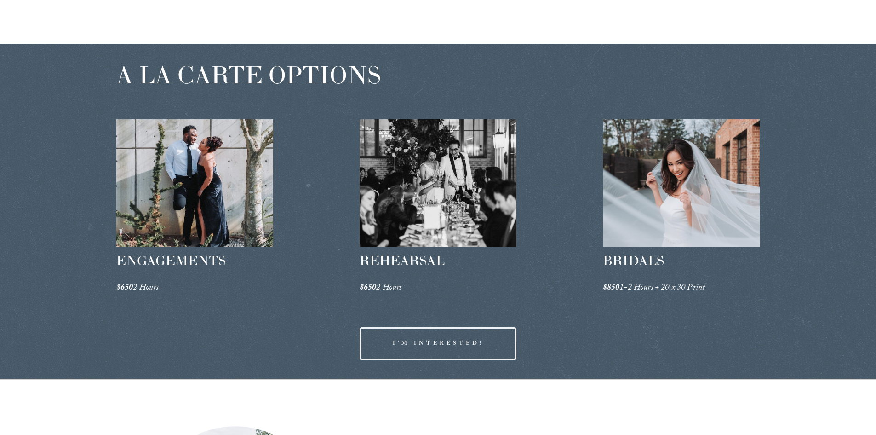
scroll to position [1435, 0]
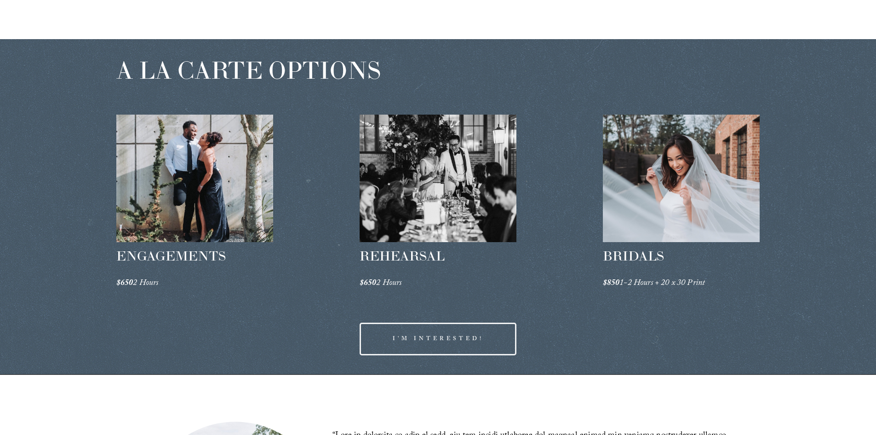
click at [253, 74] on span "A LA CARTE OPTIONS" at bounding box center [248, 70] width 264 height 30
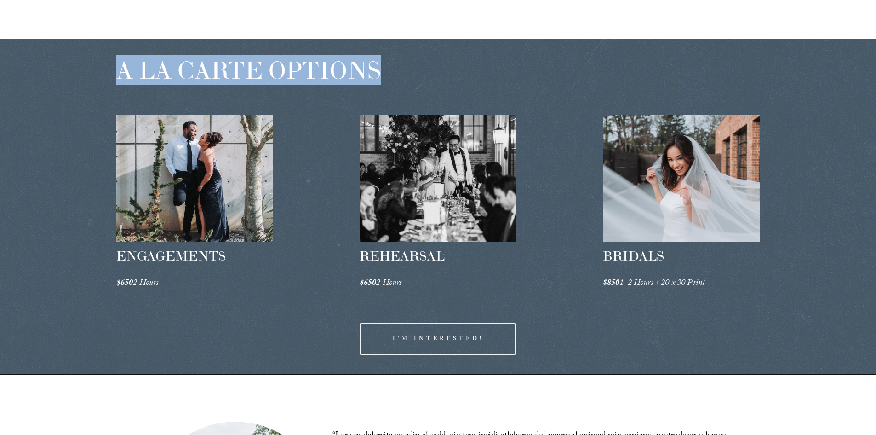
click at [253, 74] on span "A LA CARTE OPTIONS" at bounding box center [248, 70] width 264 height 30
click at [247, 86] on div at bounding box center [247, 86] width 0 height 0
click at [315, 68] on span "A LA CARTE OPTIONS" at bounding box center [248, 70] width 264 height 30
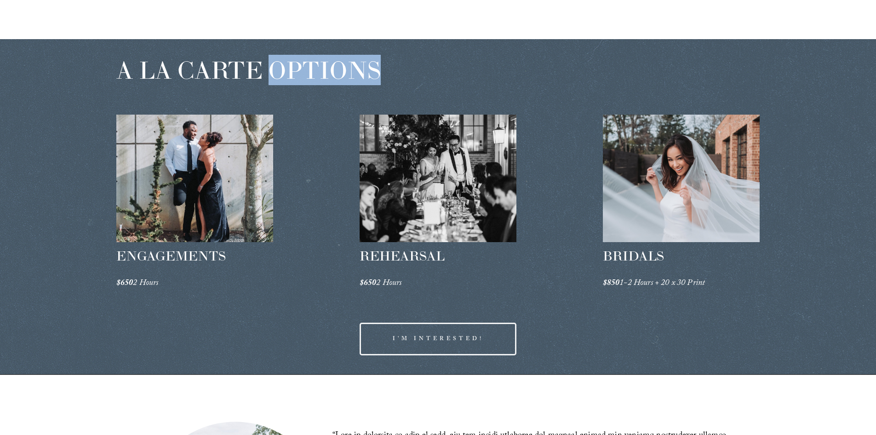
click at [315, 68] on span "A LA CARTE OPTIONS" at bounding box center [248, 70] width 264 height 30
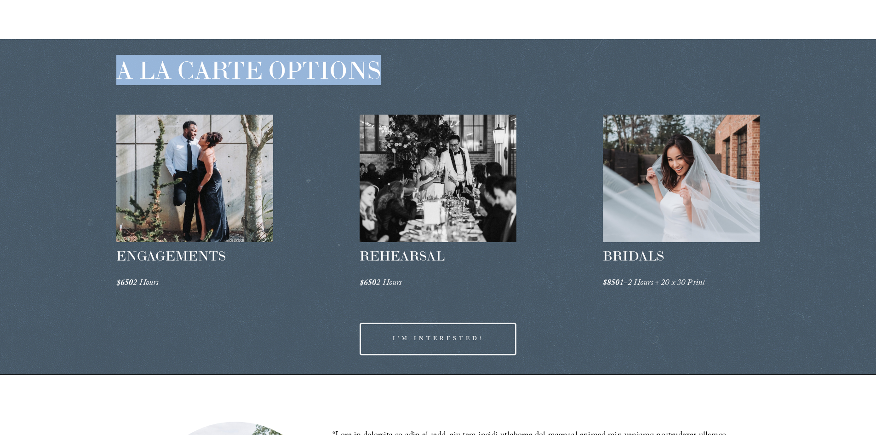
click at [315, 68] on span "A LA CARTE OPTIONS" at bounding box center [248, 70] width 264 height 30
click at [171, 64] on span "A LA CARTE OPTIONS" at bounding box center [248, 70] width 264 height 30
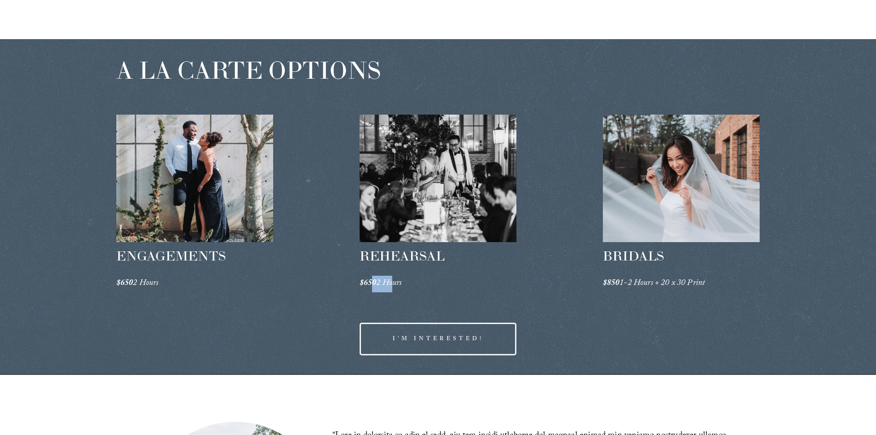
drag, startPoint x: 395, startPoint y: 283, endPoint x: 374, endPoint y: 283, distance: 21.2
click at [374, 283] on span "$650 2 Hours" at bounding box center [381, 283] width 42 height 14
click at [311, 283] on div "A LA CARTE OPTIONS ENGAGEMENTS $650 2 Hours REHEARSAL $650 2 Hours" at bounding box center [438, 206] width 876 height 335
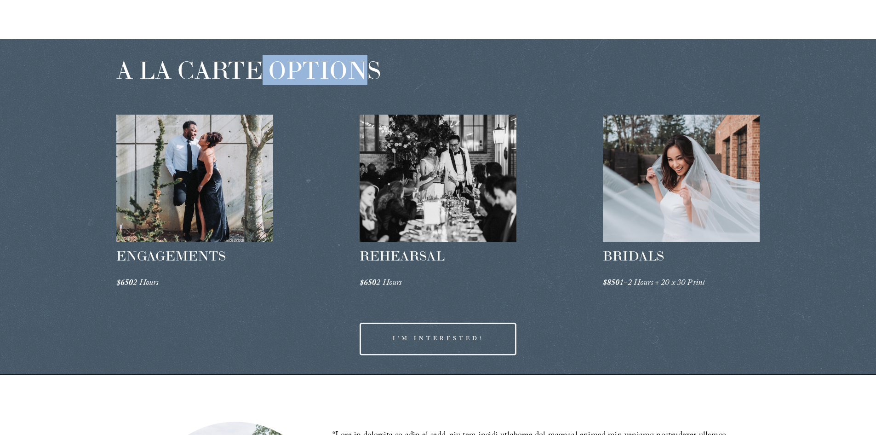
drag, startPoint x: 263, startPoint y: 69, endPoint x: 389, endPoint y: 69, distance: 126.0
click at [374, 69] on span "A LA CARTE OPTIONS" at bounding box center [248, 70] width 264 height 30
click at [445, 69] on div "A LA CARTE OPTIONS ENGAGEMENTS $650 2 Hours REHEARSAL $650 2 Hours" at bounding box center [438, 206] width 876 height 335
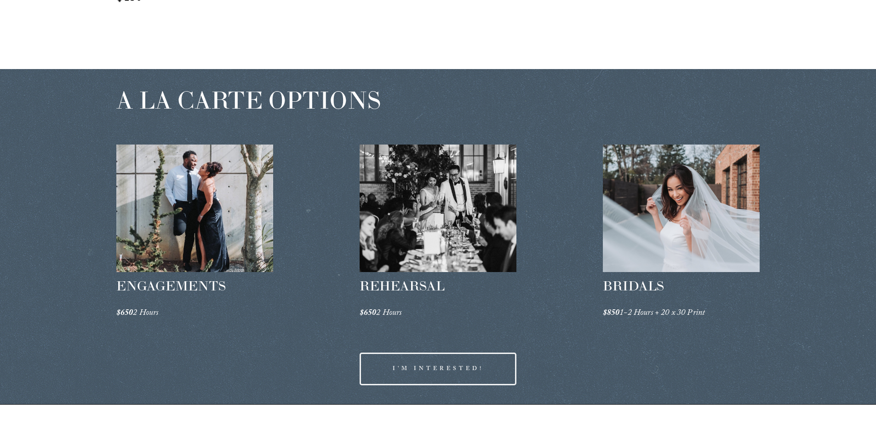
scroll to position [1389, 0]
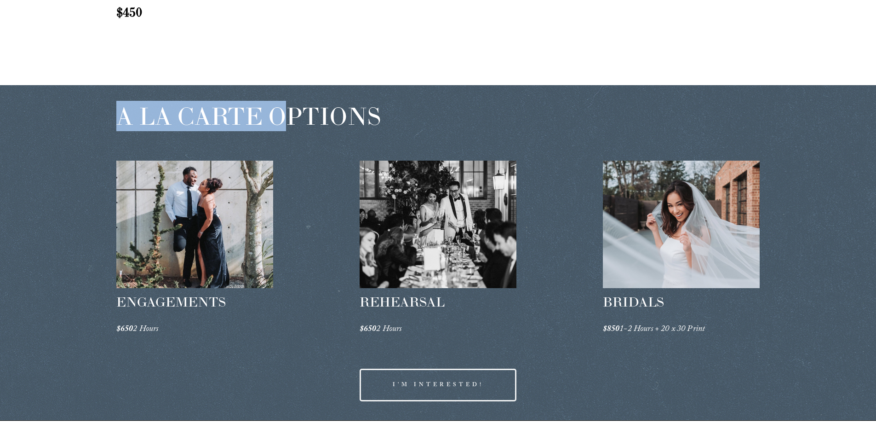
drag, startPoint x: 207, startPoint y: 110, endPoint x: 291, endPoint y: 110, distance: 84.2
click at [289, 110] on div "A LA CARTE OPTIONS ENGAGEMENTS $650 2 Hours REHEARSAL $650 2 Hours" at bounding box center [438, 252] width 876 height 335
click at [291, 110] on span "A LA CARTE OPTIONS" at bounding box center [248, 116] width 264 height 30
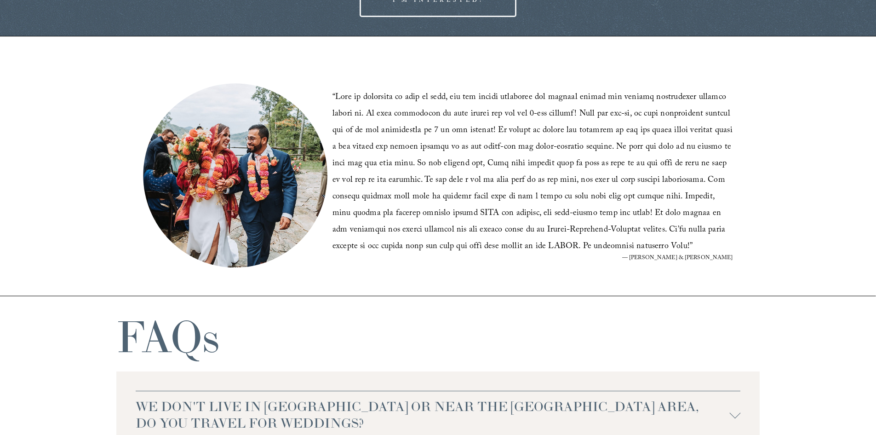
scroll to position [1757, 0]
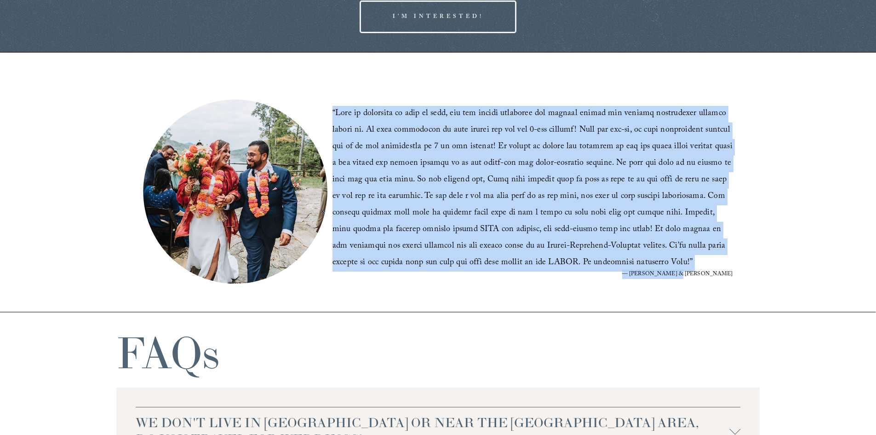
drag, startPoint x: 333, startPoint y: 114, endPoint x: 750, endPoint y: 275, distance: 446.5
click at [750, 275] on div "“ ” — Julia & Ujjawal" at bounding box center [438, 181] width 876 height 259
click at [585, 237] on blockquote "“ ”" at bounding box center [532, 189] width 401 height 166
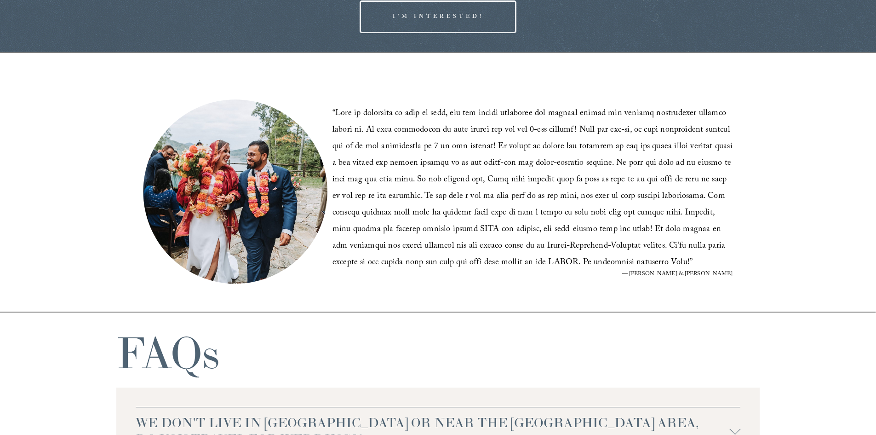
click at [266, 200] on div at bounding box center [235, 191] width 184 height 184
drag, startPoint x: 275, startPoint y: 185, endPoint x: 235, endPoint y: 194, distance: 40.9
click at [235, 194] on div at bounding box center [235, 191] width 184 height 184
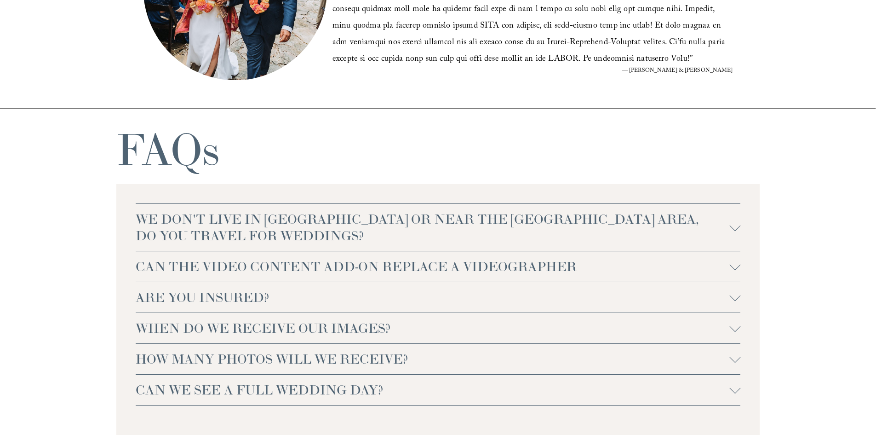
scroll to position [1987, 0]
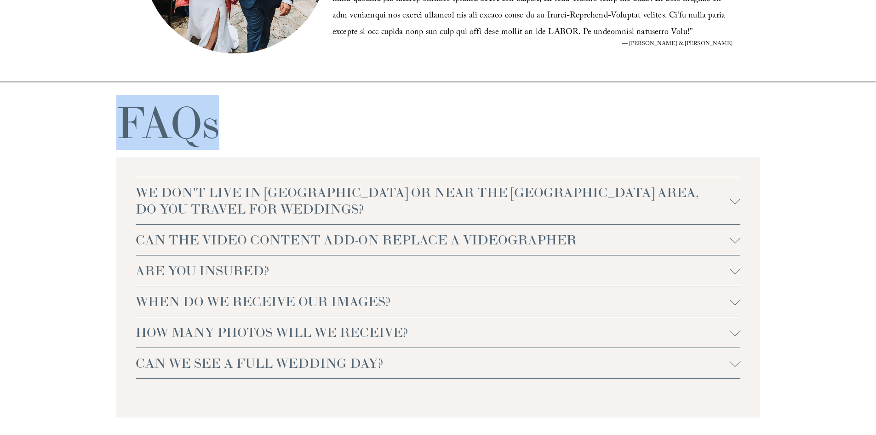
drag, startPoint x: 128, startPoint y: 121, endPoint x: 227, endPoint y: 134, distance: 99.7
click at [227, 134] on div "FAQs WE DON'T LIVE IN NC OR NEAR THE RALEIGH AREA, DO YOU TRAVEL FOR WEDDINGS? …" at bounding box center [438, 287] width 876 height 411
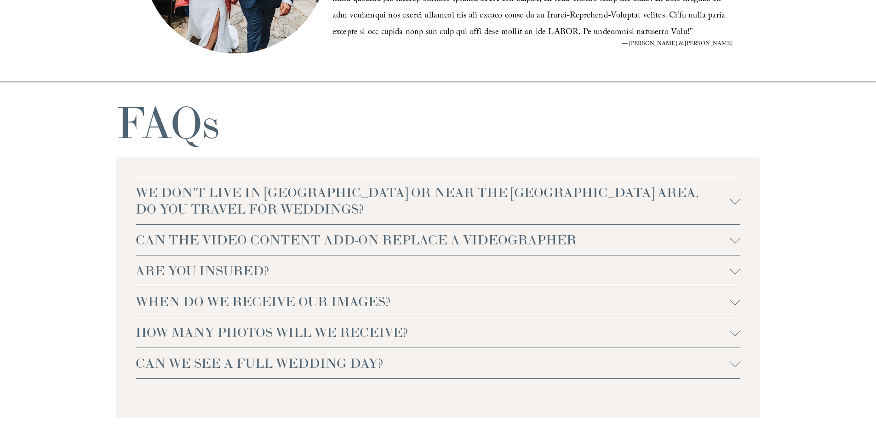
click at [341, 149] on div "FAQs WE DON'T LIVE IN NC OR NEAR THE RALEIGH AREA, DO YOU TRAVEL FOR WEDDINGS? …" at bounding box center [438, 287] width 876 height 411
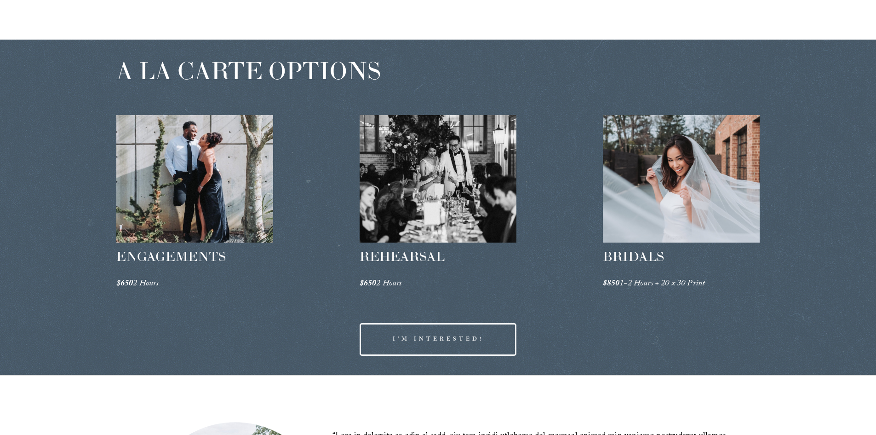
scroll to position [1435, 0]
drag, startPoint x: 313, startPoint y: 257, endPoint x: 313, endPoint y: 290, distance: 33.6
click at [313, 290] on div "A LA CARTE OPTIONS ENGAGEMENTS $650 2 Hours REHEARSAL $650 2 Hours" at bounding box center [438, 206] width 876 height 335
drag, startPoint x: 321, startPoint y: 235, endPoint x: 320, endPoint y: 271, distance: 35.9
click at [320, 271] on div "A LA CARTE OPTIONS ENGAGEMENTS $650 2 Hours REHEARSAL $650 2 Hours" at bounding box center [438, 206] width 876 height 335
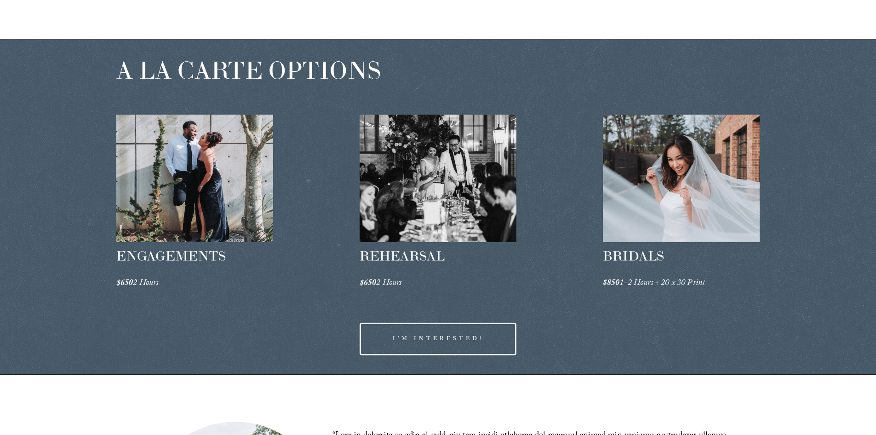
click at [194, 254] on span "ENGAGEMENTS" at bounding box center [170, 255] width 109 height 17
click at [188, 235] on div at bounding box center [188, 235] width 0 height 0
click at [210, 258] on span "ENGAGEMENTS" at bounding box center [170, 255] width 109 height 17
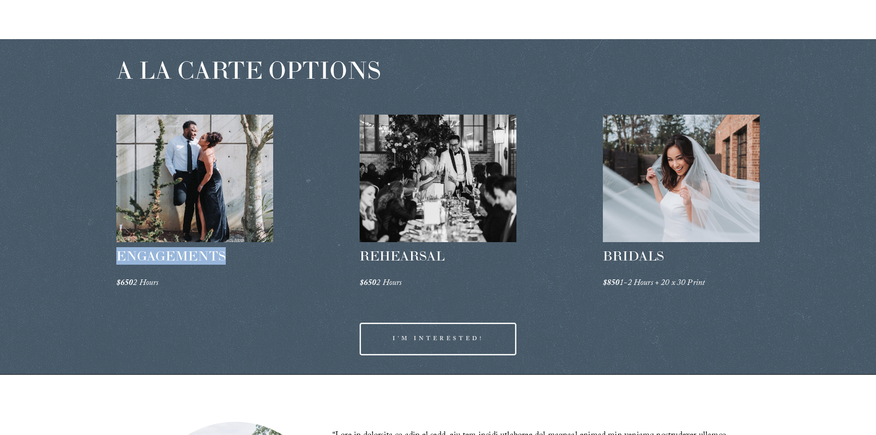
click at [210, 258] on span "ENGAGEMENTS" at bounding box center [170, 255] width 109 height 17
copy span "ENGAGEMENTS"
click at [372, 253] on span "REHEARSAL" at bounding box center [402, 255] width 85 height 17
copy span "REHEARSAL"
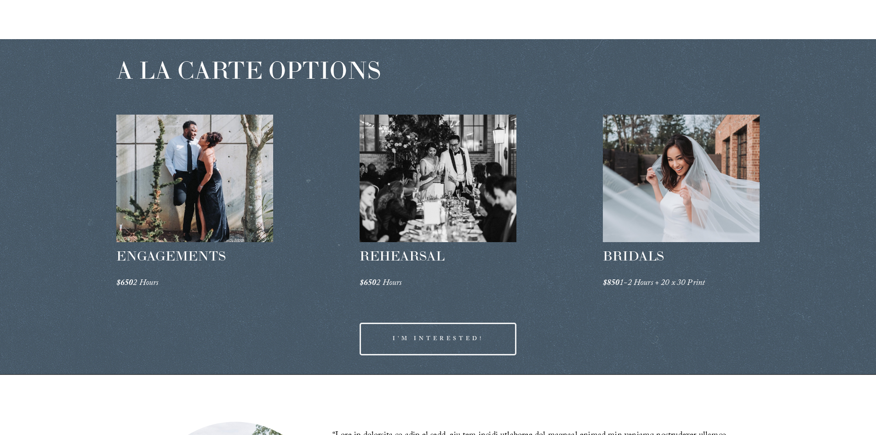
click at [618, 258] on span "BRIDALS" at bounding box center [633, 255] width 61 height 17
copy span "BRIDALS"
drag, startPoint x: 664, startPoint y: 283, endPoint x: 688, endPoint y: 283, distance: 24.8
click at [688, 283] on em "1-2 Hours + 20 x 30 Print" at bounding box center [662, 283] width 86 height 14
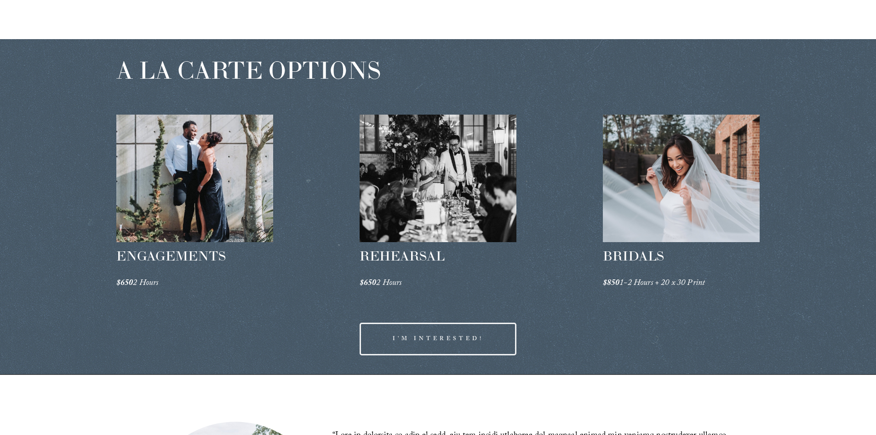
click at [704, 283] on em "1-2 Hours + 20 x 30 Print" at bounding box center [662, 283] width 86 height 14
drag, startPoint x: 719, startPoint y: 283, endPoint x: 671, endPoint y: 288, distance: 47.7
click at [671, 288] on p "$850 1-2 Hours + 20 x 30 Print" at bounding box center [681, 283] width 157 height 17
click at [704, 288] on em "1-2 Hours + 20 x 30 Print" at bounding box center [662, 283] width 86 height 14
drag, startPoint x: 360, startPoint y: 284, endPoint x: 415, endPoint y: 284, distance: 54.7
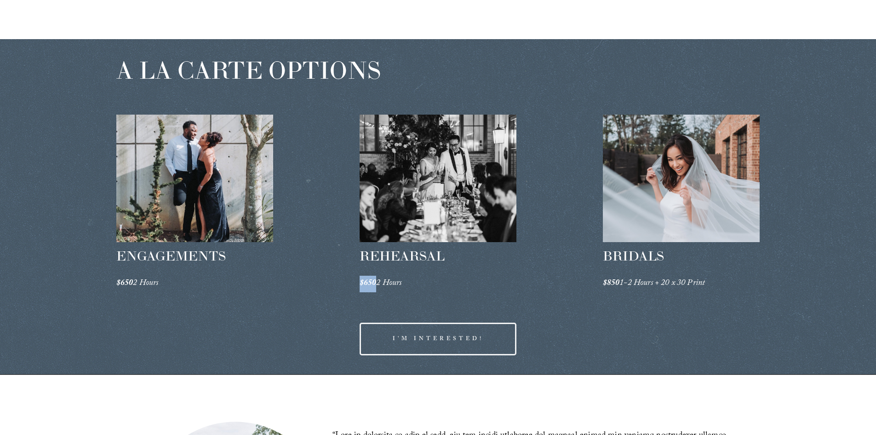
click at [380, 284] on div "A LA CARTE OPTIONS ENGAGEMENTS $650 2 Hours REHEARSAL $650 2 Hours" at bounding box center [438, 206] width 876 height 335
click at [415, 284] on p "$650 2 Hours" at bounding box center [438, 283] width 157 height 17
drag, startPoint x: 380, startPoint y: 282, endPoint x: 435, endPoint y: 284, distance: 54.3
click at [407, 284] on p "$650 2 Hours" at bounding box center [438, 283] width 157 height 17
click at [449, 284] on p "$650 2 Hours" at bounding box center [438, 283] width 157 height 17
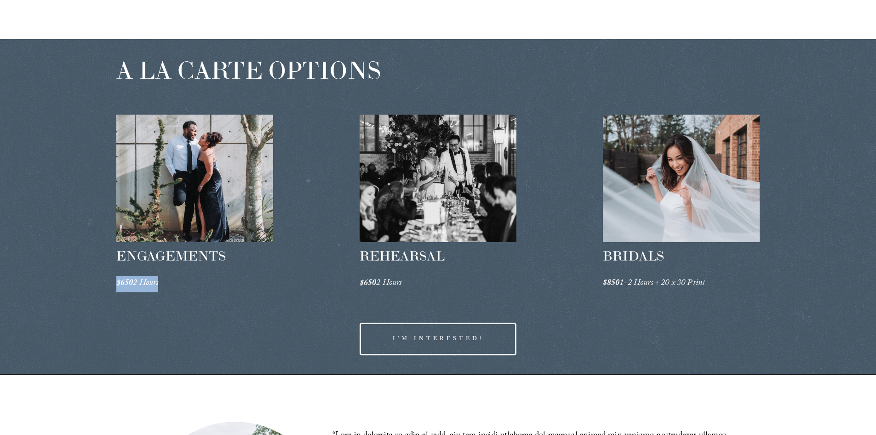
drag, startPoint x: 118, startPoint y: 283, endPoint x: 186, endPoint y: 280, distance: 68.1
click at [181, 280] on p "$650 2 Hours" at bounding box center [194, 283] width 157 height 17
click at [360, 279] on em "$650" at bounding box center [368, 283] width 17 height 14
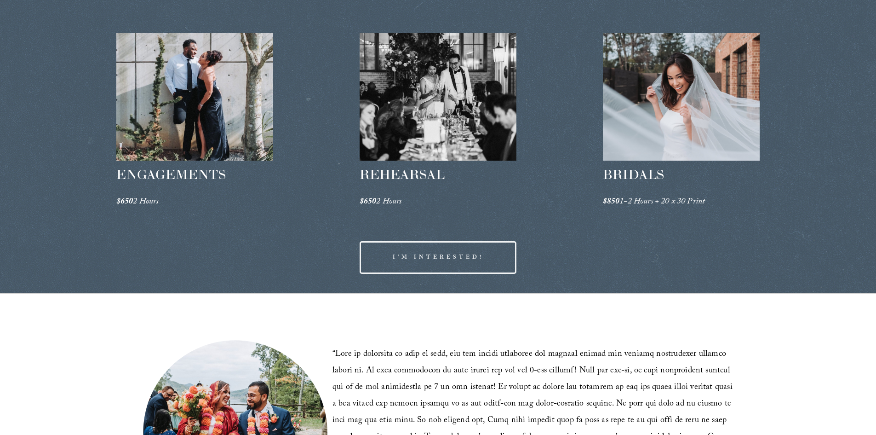
scroll to position [1481, 0]
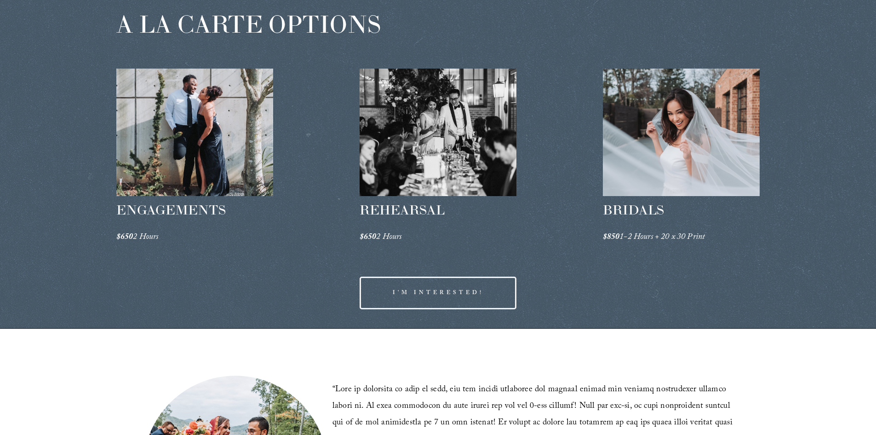
click at [294, 24] on span "A LA CARTE OPTIONS" at bounding box center [248, 24] width 264 height 30
click at [228, 27] on span "A LA CARTE OPTIONS" at bounding box center [248, 24] width 264 height 30
click at [308, 23] on span "A LA CARTE OPTIONS" at bounding box center [248, 24] width 264 height 30
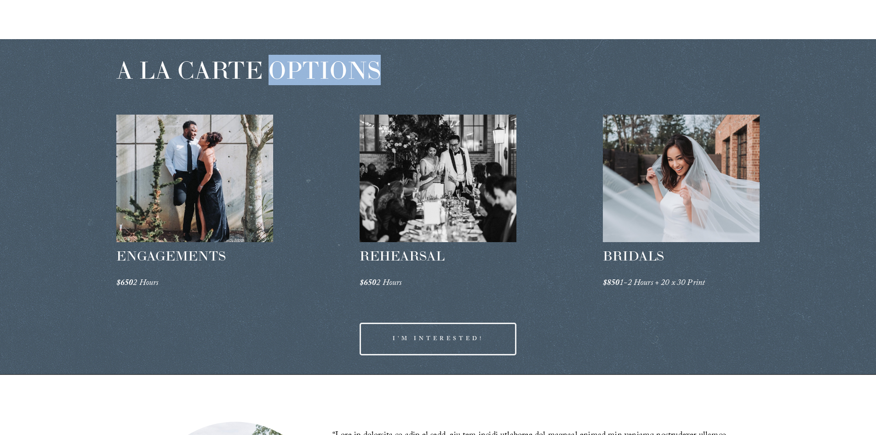
scroll to position [1389, 0]
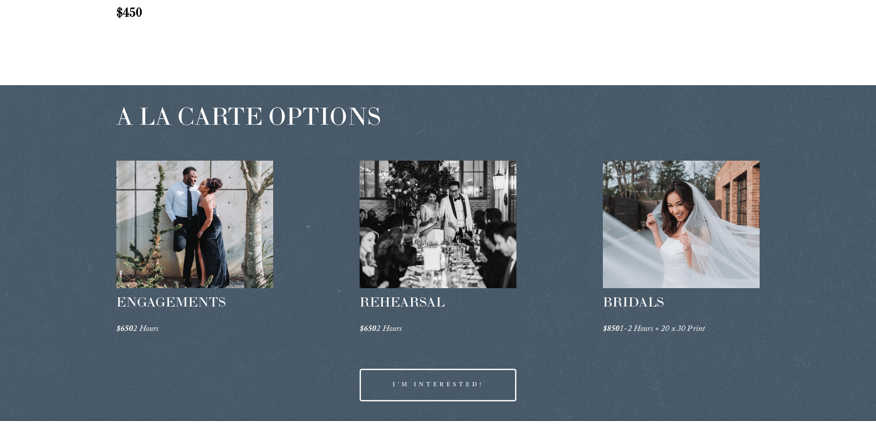
click at [197, 128] on span "A LA CARTE OPTIONS" at bounding box center [248, 116] width 264 height 30
click at [212, 210] on div at bounding box center [194, 223] width 157 height 127
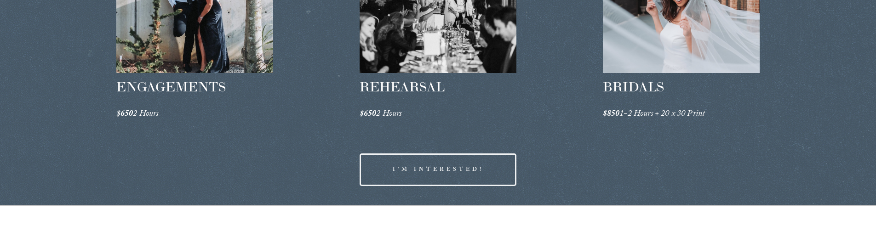
scroll to position [1617, 0]
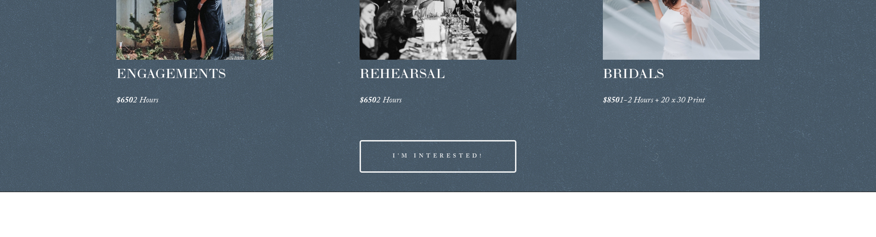
click at [278, 158] on div "A LA CARTE OPTIONS ENGAGEMENTS $650 2 Hours REHEARSAL $650 2 Hours" at bounding box center [438, 24] width 876 height 335
click at [246, 153] on div "A LA CARTE OPTIONS ENGAGEMENTS $650 2 Hours REHEARSAL $650 2 Hours" at bounding box center [438, 24] width 876 height 335
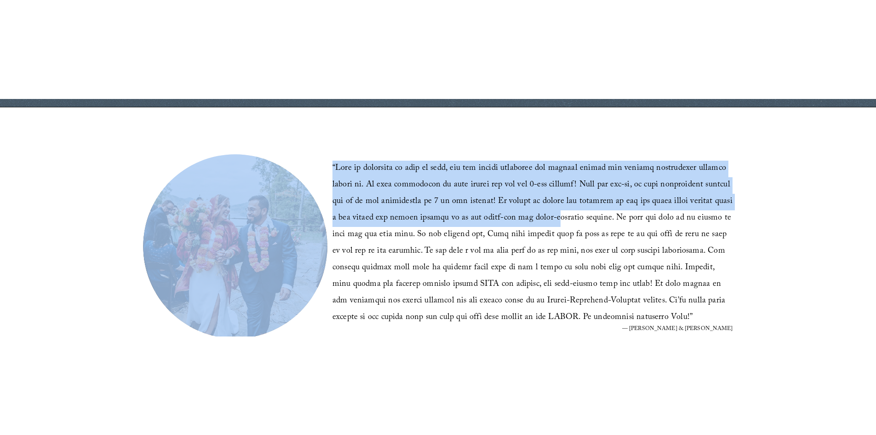
scroll to position [1847, 0]
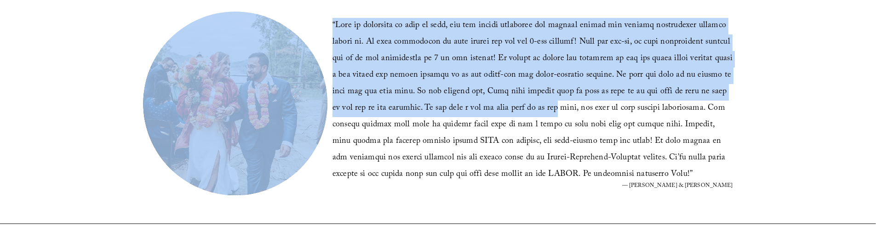
drag, startPoint x: 335, startPoint y: 70, endPoint x: 542, endPoint y: 123, distance: 214.0
click at [535, 126] on div "“ ” — Julia & Ujjawal" at bounding box center [438, 94] width 876 height 259
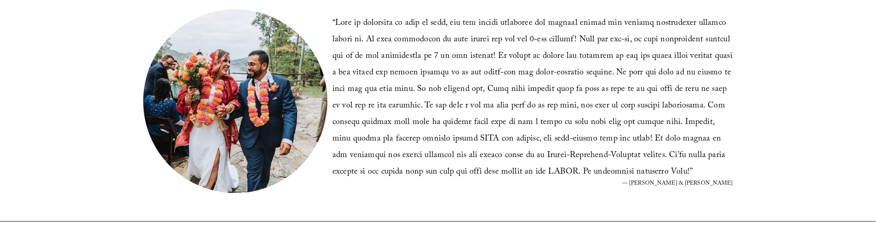
click at [570, 129] on blockquote "“ ”" at bounding box center [532, 99] width 401 height 166
drag, startPoint x: 742, startPoint y: 186, endPoint x: 676, endPoint y: 174, distance: 67.4
click at [676, 174] on div "“ ” — Julia & Ujjawal" at bounding box center [438, 91] width 876 height 259
click at [647, 174] on blockquote "“ ”" at bounding box center [532, 99] width 401 height 166
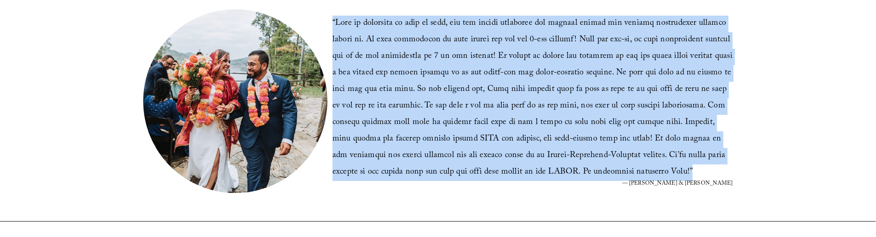
drag, startPoint x: 645, startPoint y: 173, endPoint x: 333, endPoint y: 27, distance: 344.4
click at [333, 27] on blockquote "“ ”" at bounding box center [532, 99] width 401 height 166
copy blockquote "“ John is excellent at what he does, and his social following and respect withi…"
click at [387, 66] on blockquote "“ ”" at bounding box center [532, 99] width 401 height 166
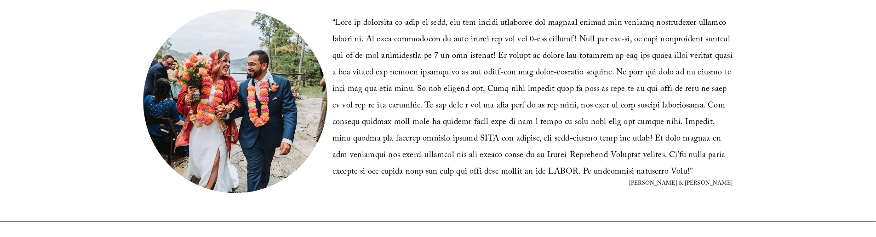
click at [387, 76] on blockquote "“ ”" at bounding box center [532, 99] width 401 height 166
drag, startPoint x: 691, startPoint y: 186, endPoint x: 743, endPoint y: 186, distance: 51.5
click at [743, 186] on div "“ ” — Julia & Ujjawal" at bounding box center [438, 91] width 876 height 259
copy figcaption "— Julia & Ujjawal"
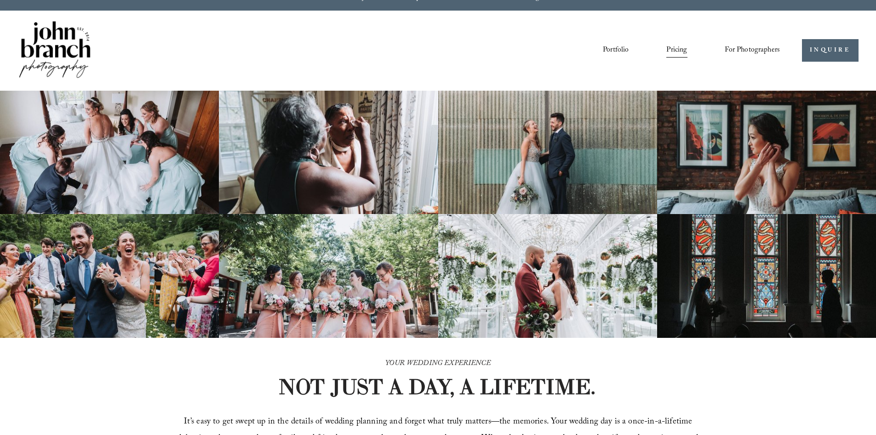
scroll to position [0, 0]
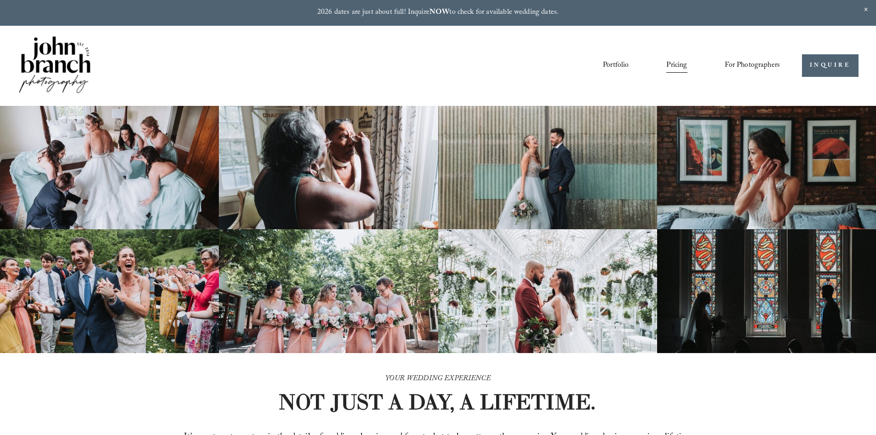
click at [741, 69] on span "For Photographers" at bounding box center [752, 65] width 55 height 14
click at [616, 62] on link "Portfolio" at bounding box center [616, 66] width 26 height 16
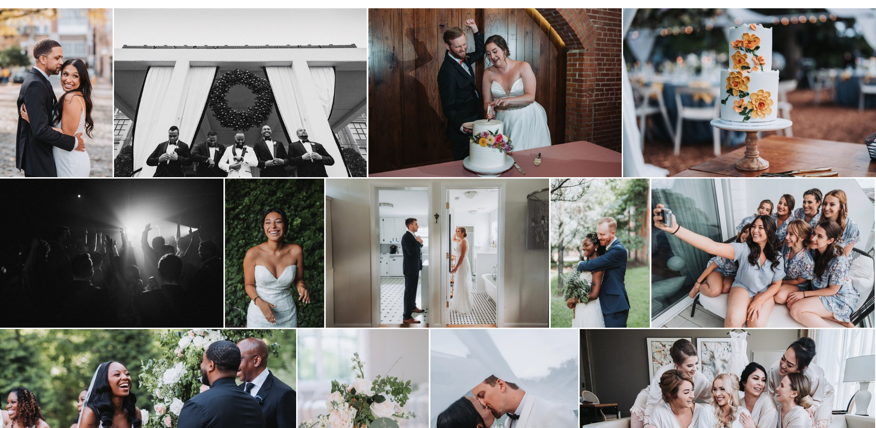
scroll to position [184, 0]
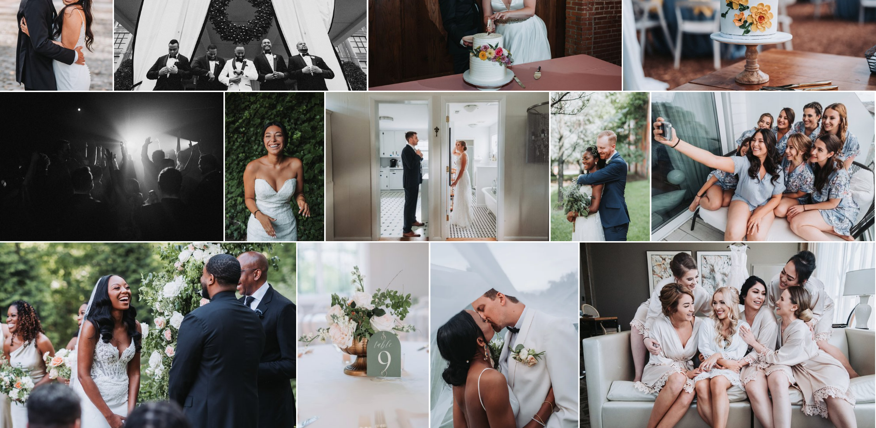
click at [319, 171] on img at bounding box center [274, 166] width 99 height 149
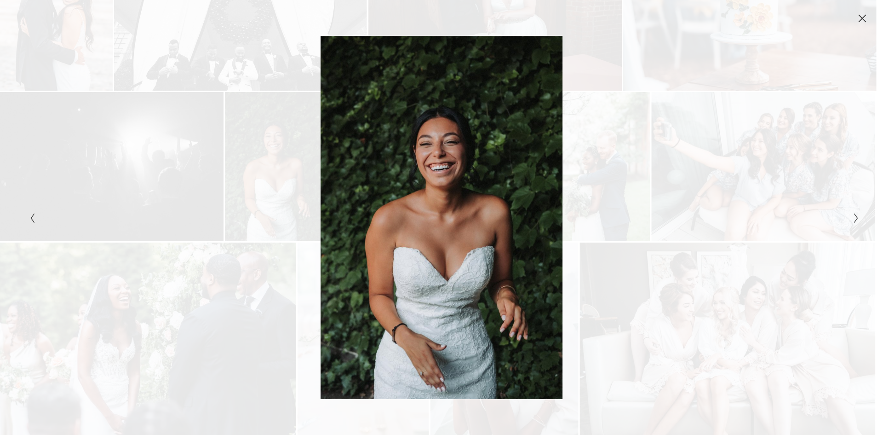
click at [858, 21] on icon "Close" at bounding box center [862, 18] width 9 height 9
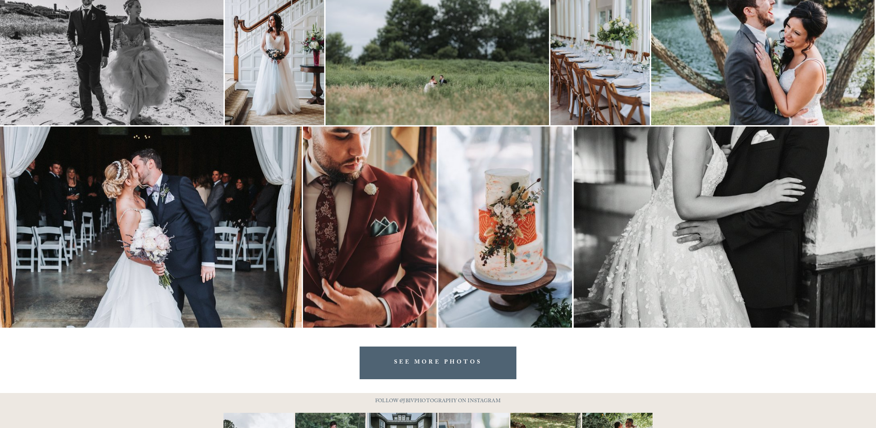
scroll to position [1813, 0]
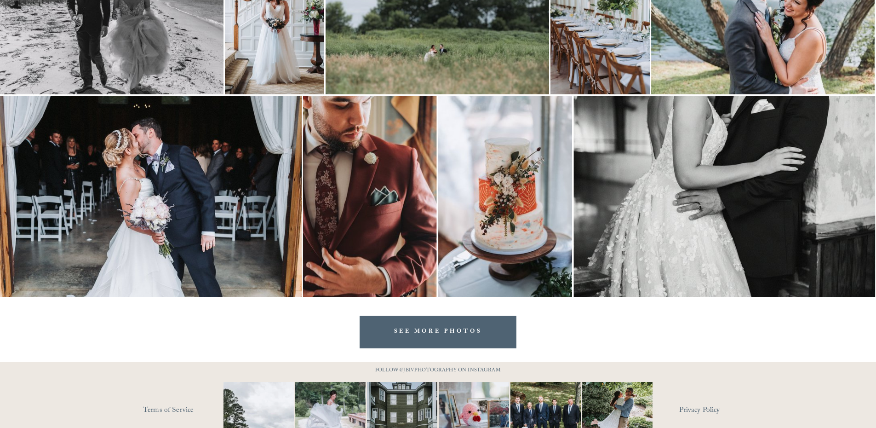
click at [463, 337] on link "SEE MORE PHOTOS" at bounding box center [438, 331] width 157 height 33
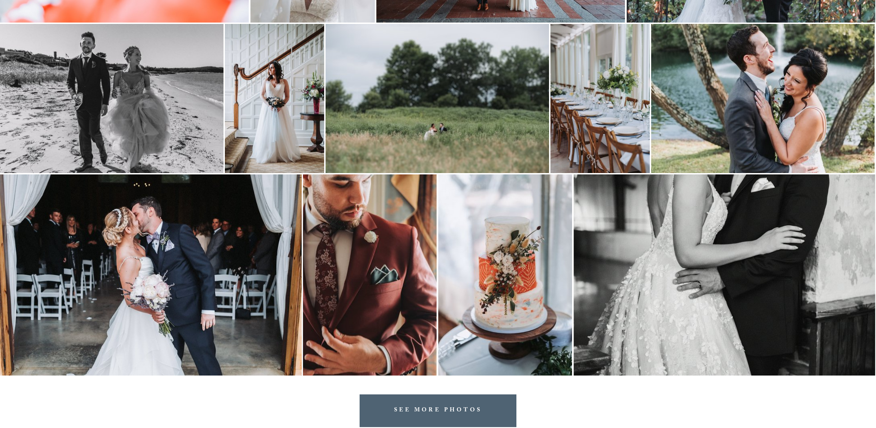
scroll to position [1872, 0]
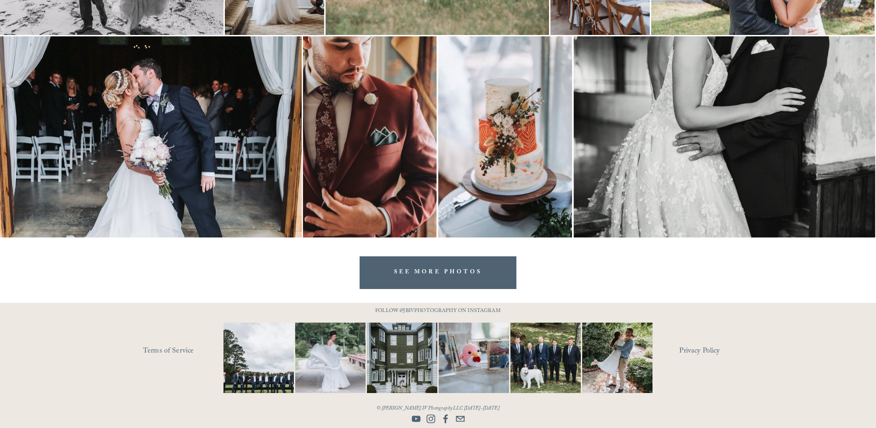
click at [453, 275] on link "SEE MORE PHOTOS" at bounding box center [438, 272] width 157 height 33
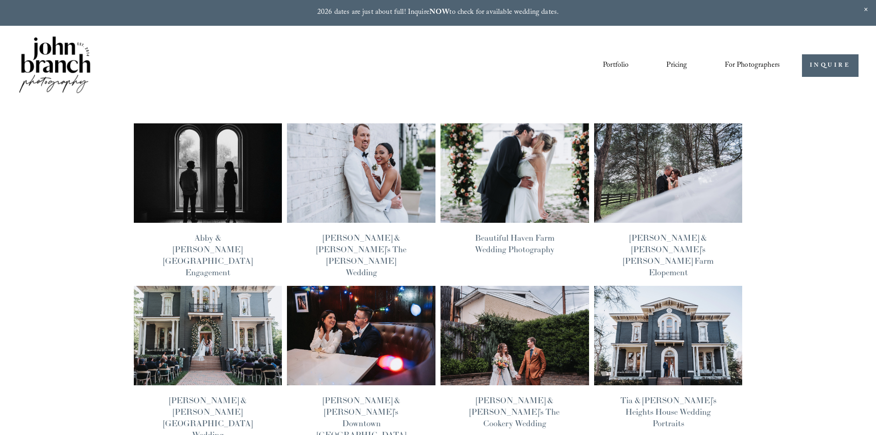
click at [865, 9] on span "Close Announcement" at bounding box center [866, 10] width 20 height 20
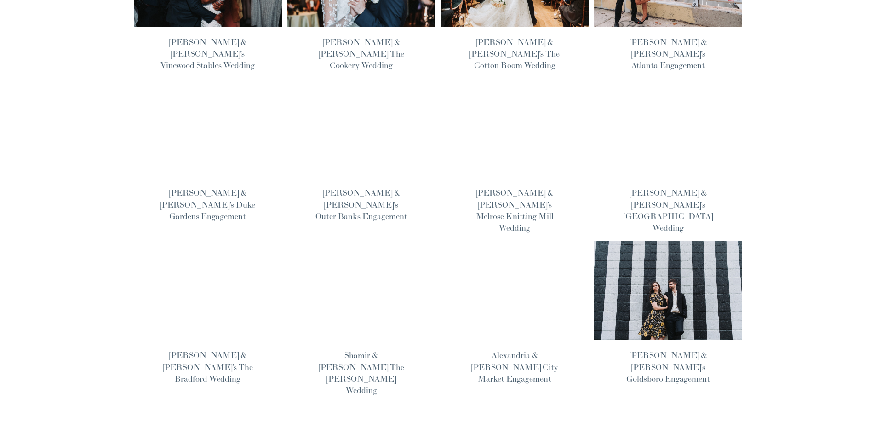
scroll to position [671, 0]
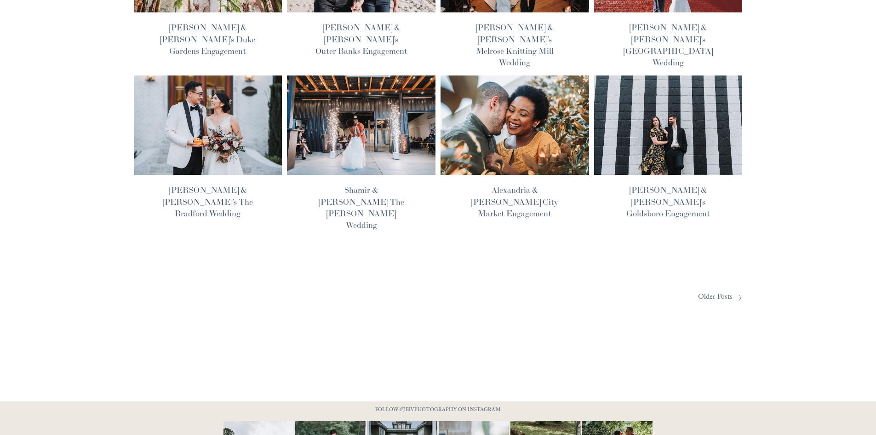
click at [733, 294] on div at bounding box center [738, 297] width 10 height 7
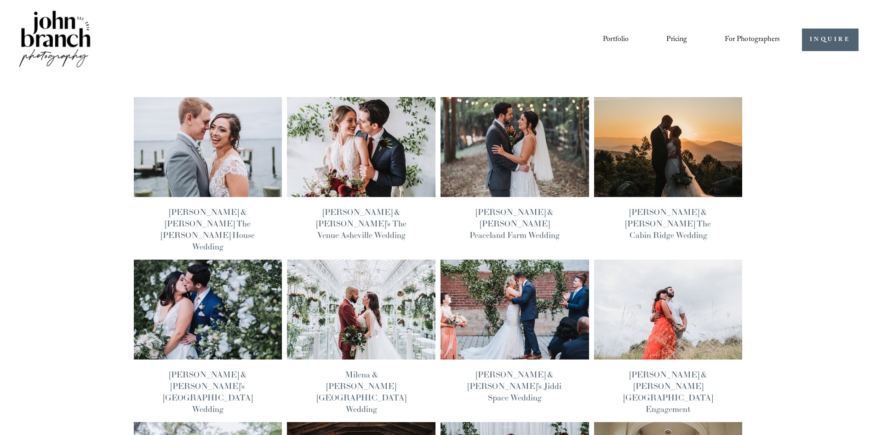
click at [218, 163] on img at bounding box center [208, 147] width 150 height 100
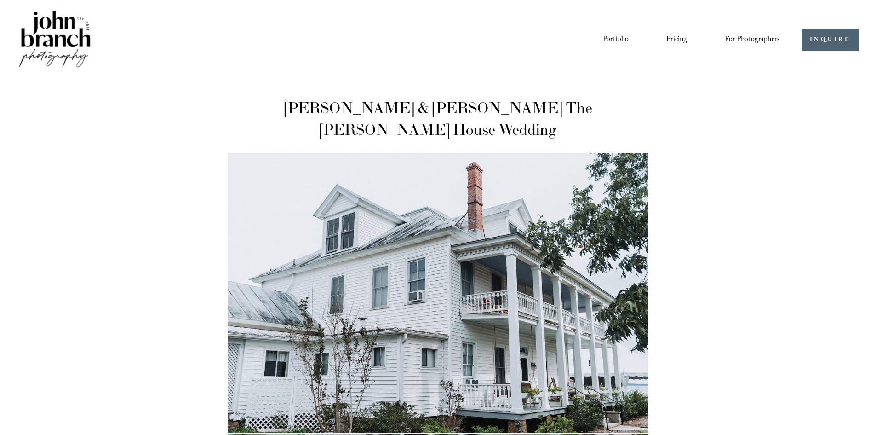
click at [617, 35] on link "Portfolio" at bounding box center [616, 40] width 26 height 16
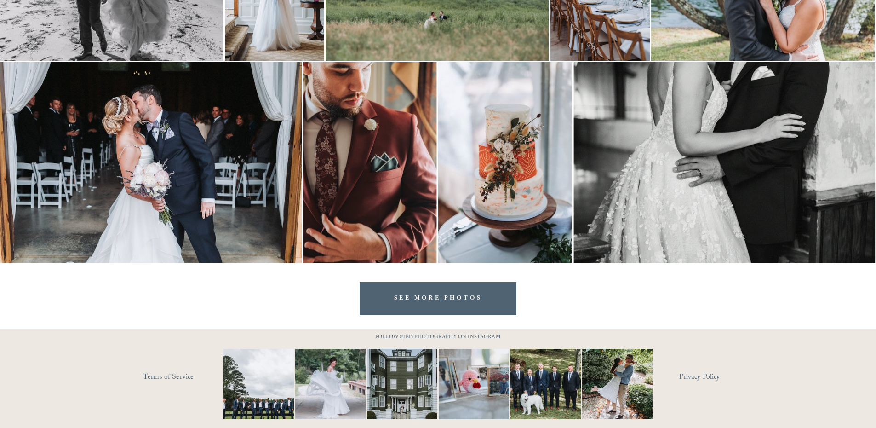
scroll to position [1846, 0]
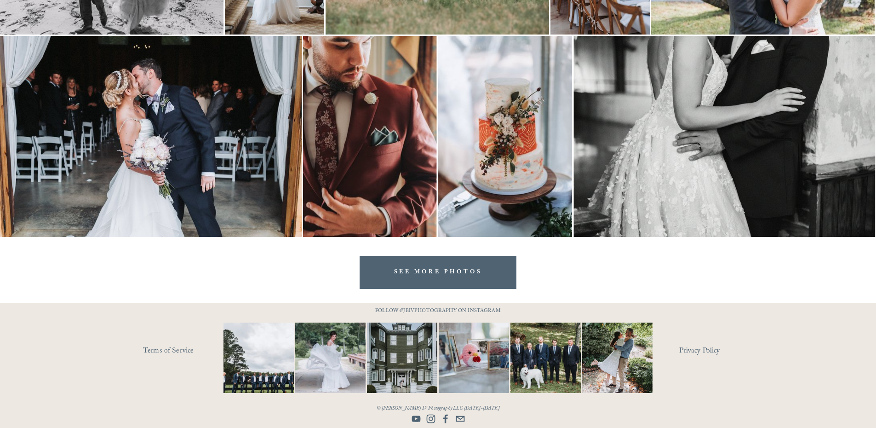
click at [455, 276] on link "SEE MORE PHOTOS" at bounding box center [438, 272] width 157 height 33
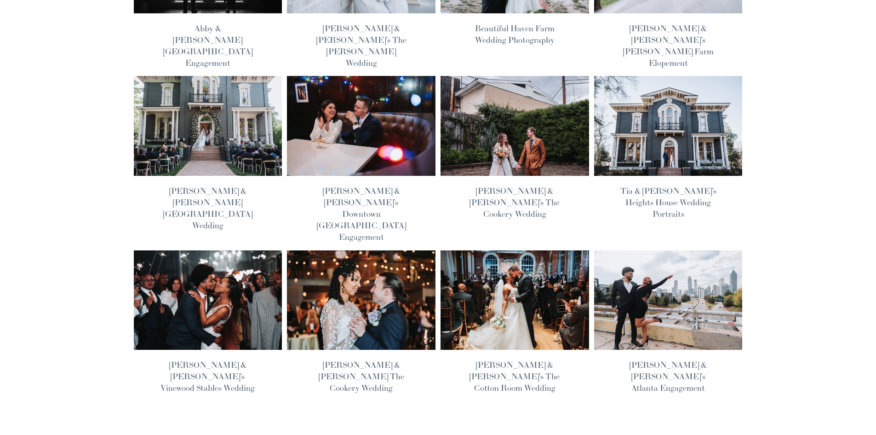
scroll to position [184, 0]
